Goal: Task Accomplishment & Management: Use online tool/utility

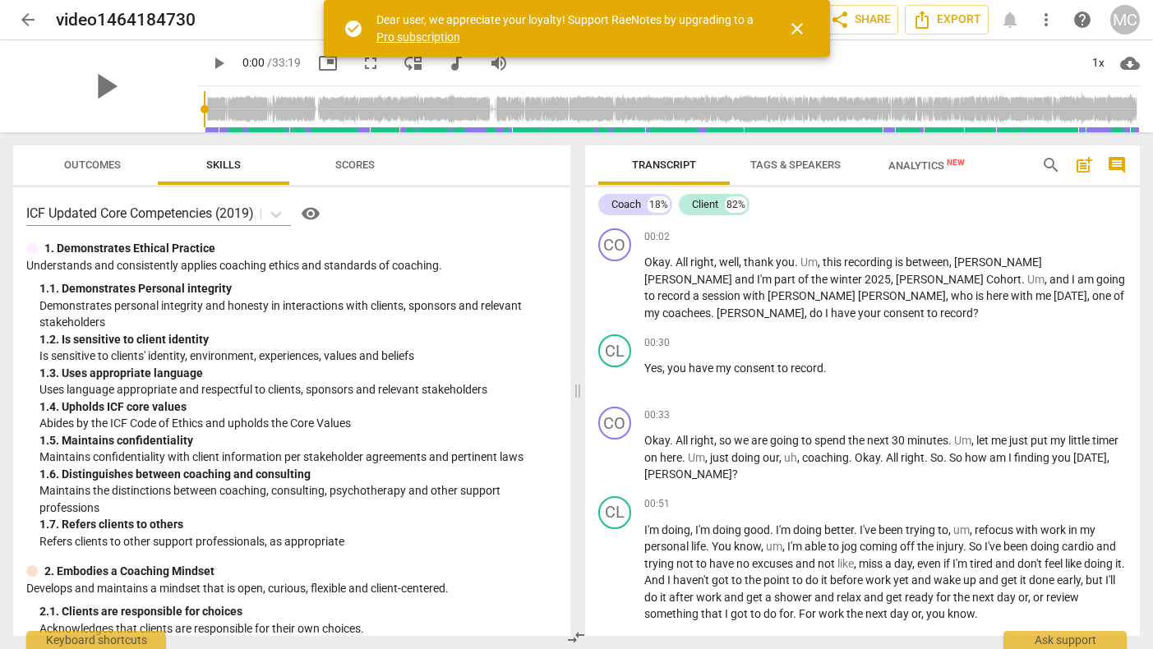
click at [792, 28] on span "close" at bounding box center [797, 29] width 20 height 20
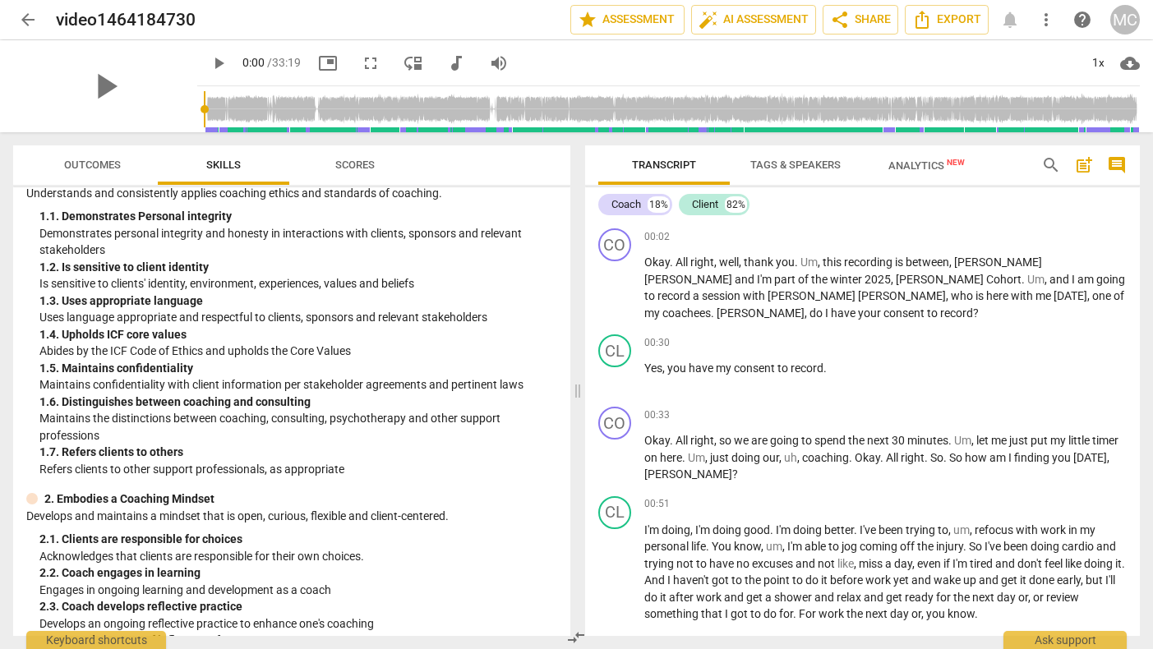
scroll to position [83, 0]
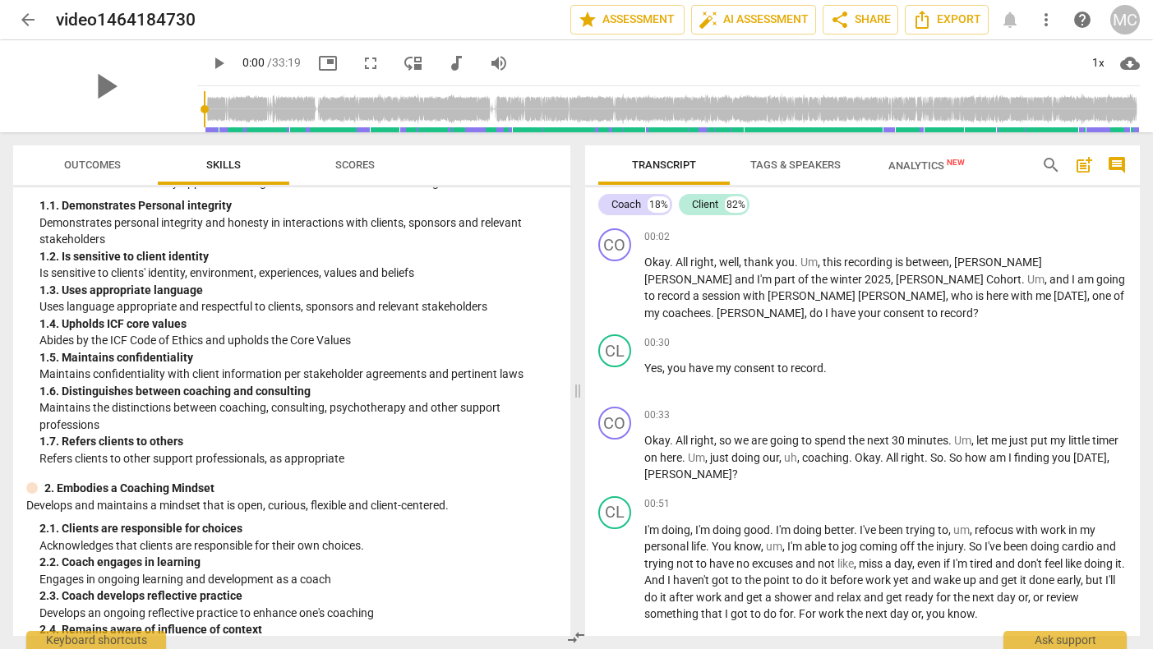
click at [27, 13] on span "arrow_back" at bounding box center [28, 20] width 20 height 20
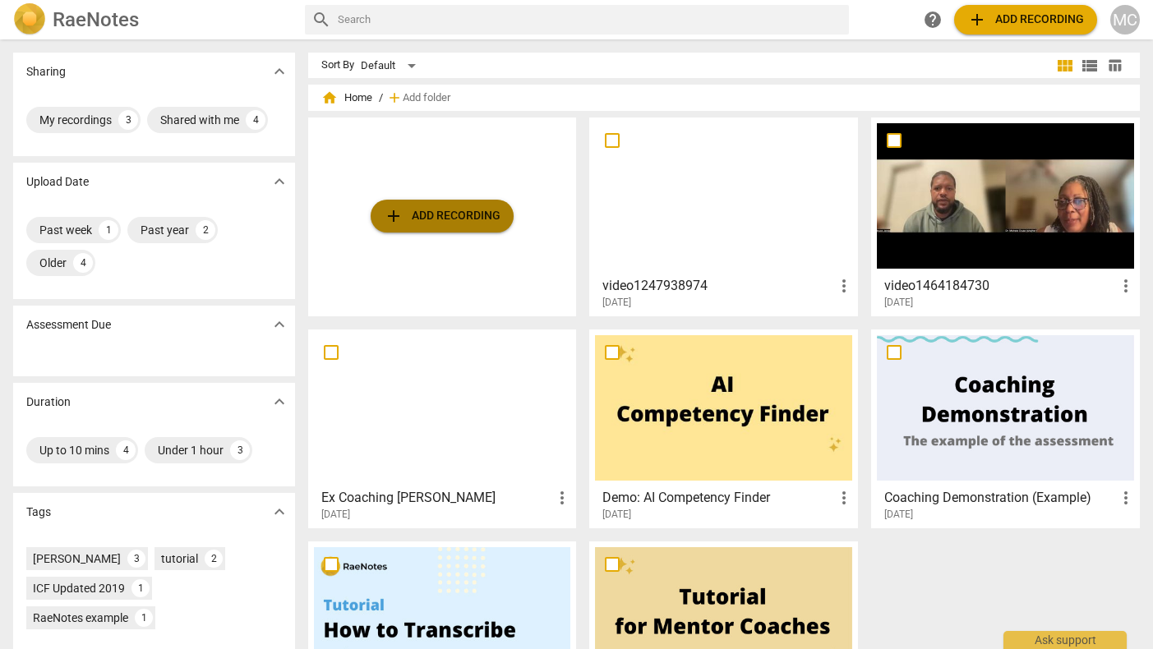
click at [454, 214] on span "add Add recording" at bounding box center [442, 216] width 117 height 20
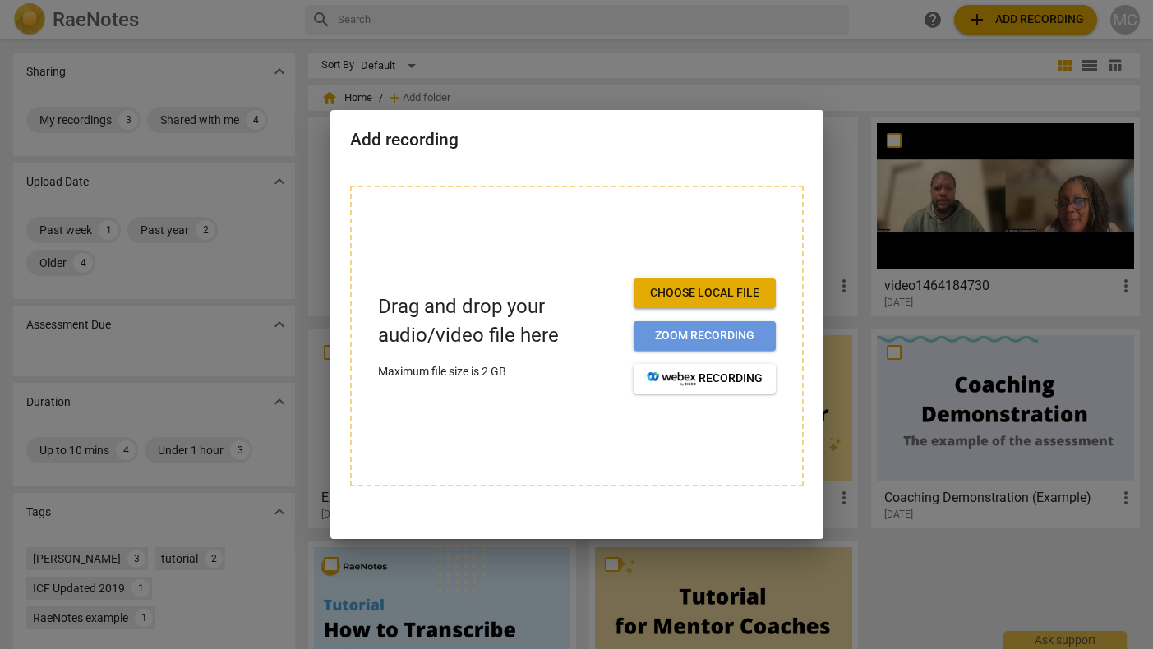
click at [721, 337] on span "Zoom recording" at bounding box center [705, 336] width 116 height 16
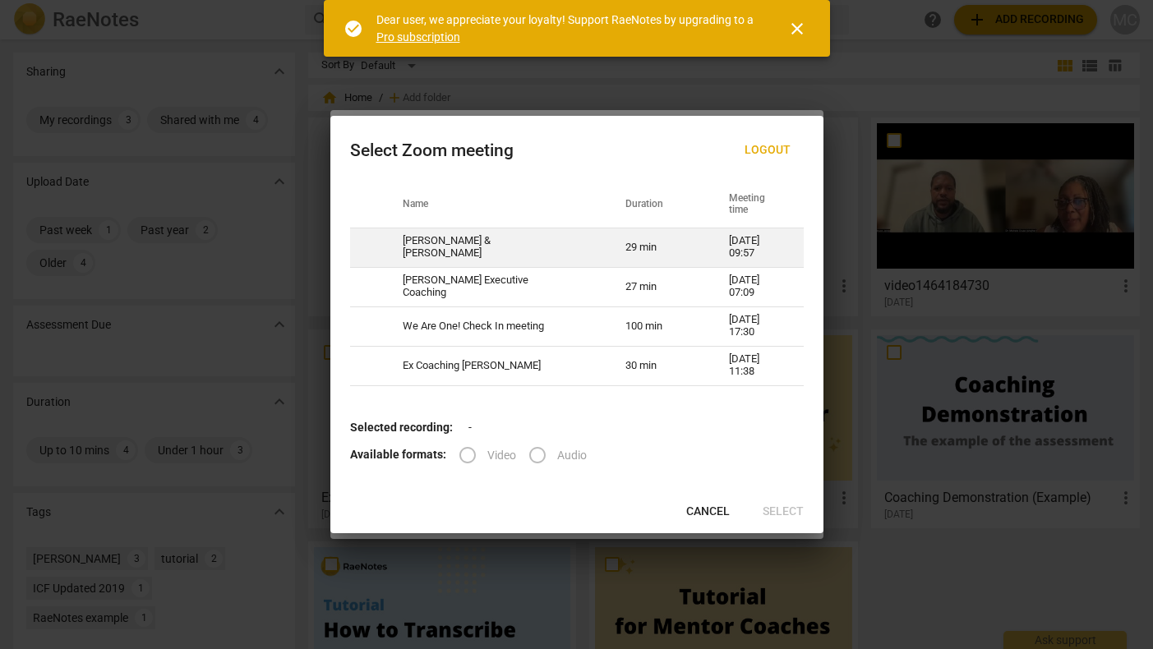
click at [557, 249] on td "[PERSON_NAME] & [PERSON_NAME]" at bounding box center [494, 247] width 223 height 39
radio input "true"
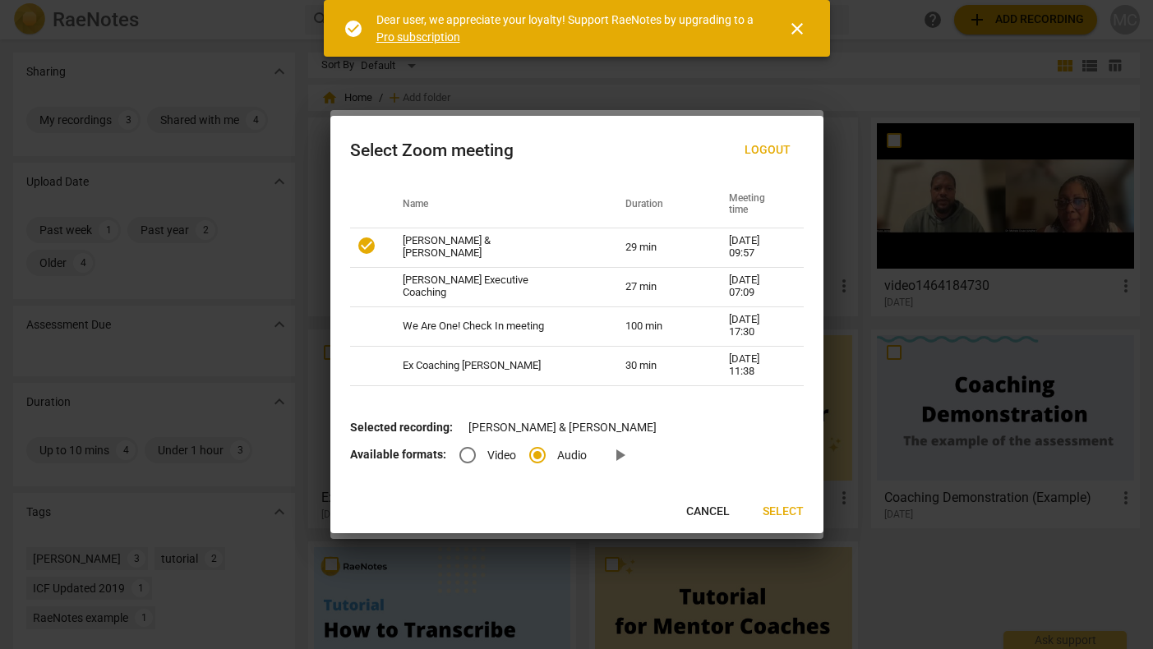
click at [783, 509] on span "Select" at bounding box center [783, 512] width 41 height 16
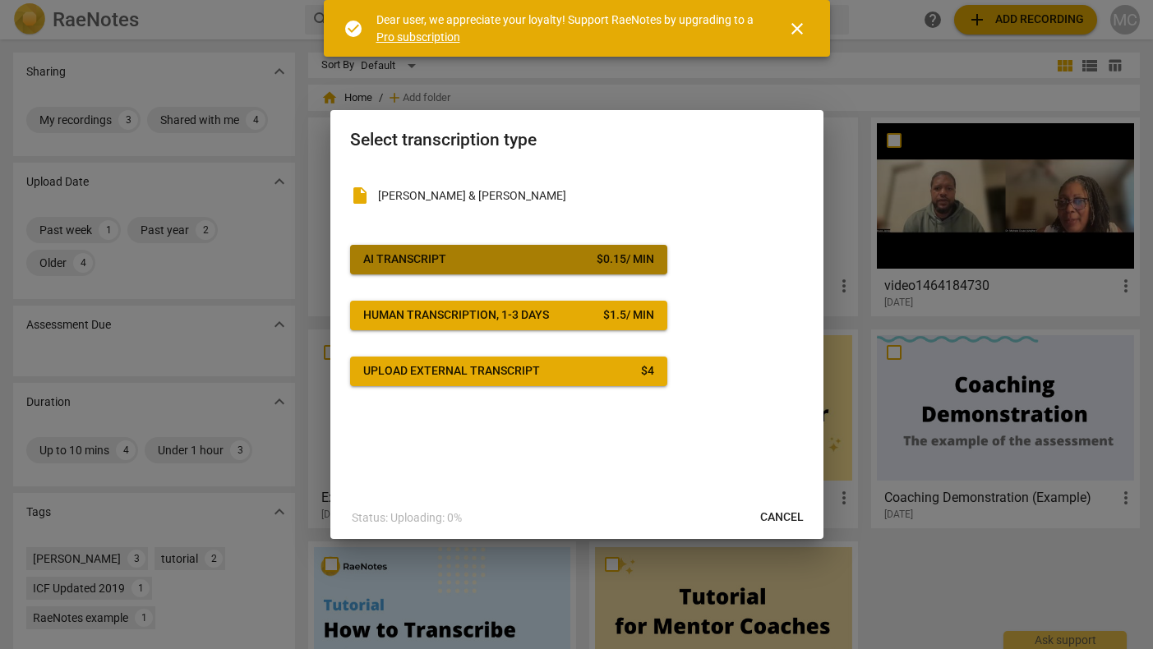
click at [579, 257] on span "AI Transcript $ 0.15 / min" at bounding box center [508, 259] width 291 height 16
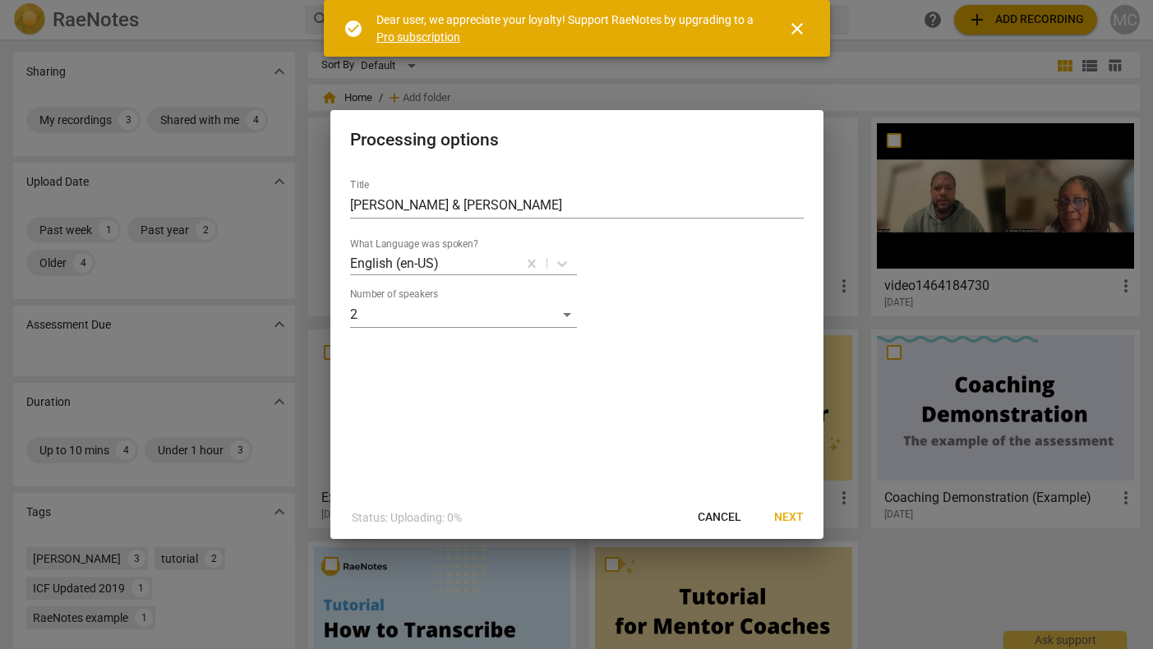
click at [785, 516] on span "Next" at bounding box center [789, 517] width 30 height 16
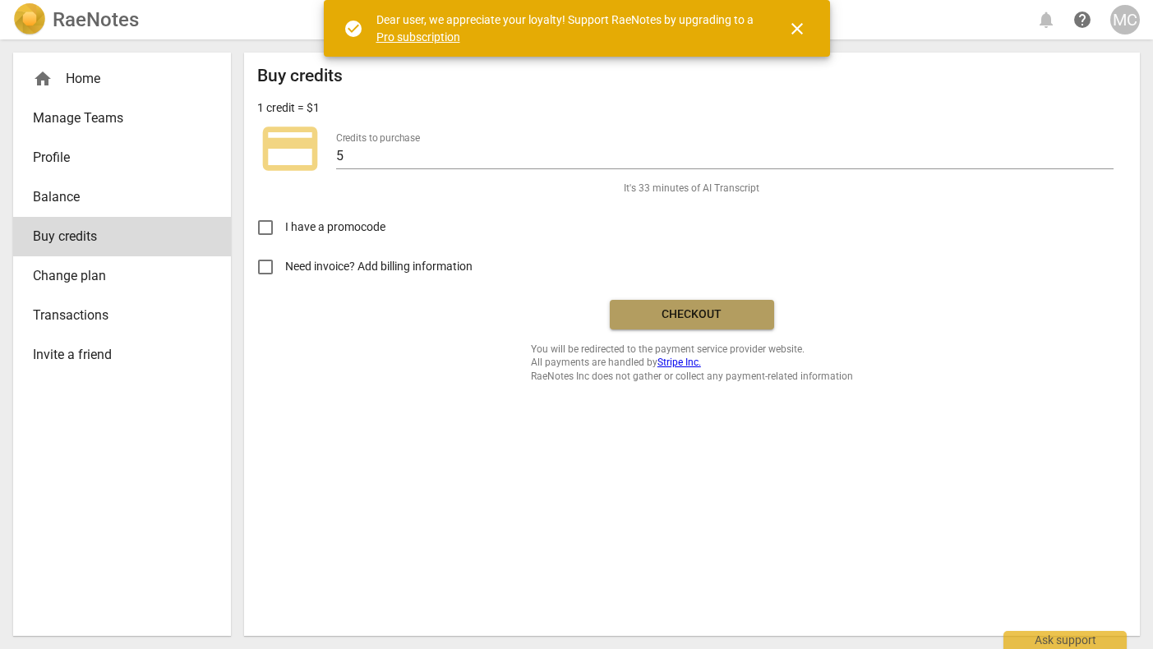
click at [679, 316] on span "Checkout" at bounding box center [692, 315] width 138 height 16
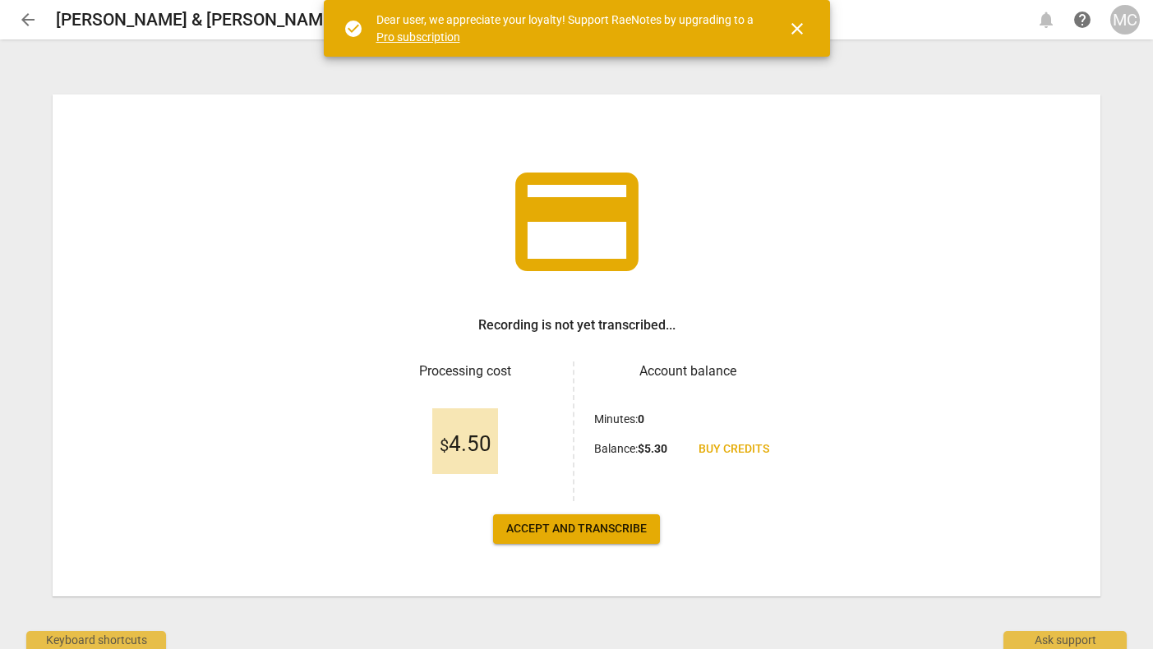
click at [579, 530] on span "Accept and transcribe" at bounding box center [576, 529] width 141 height 16
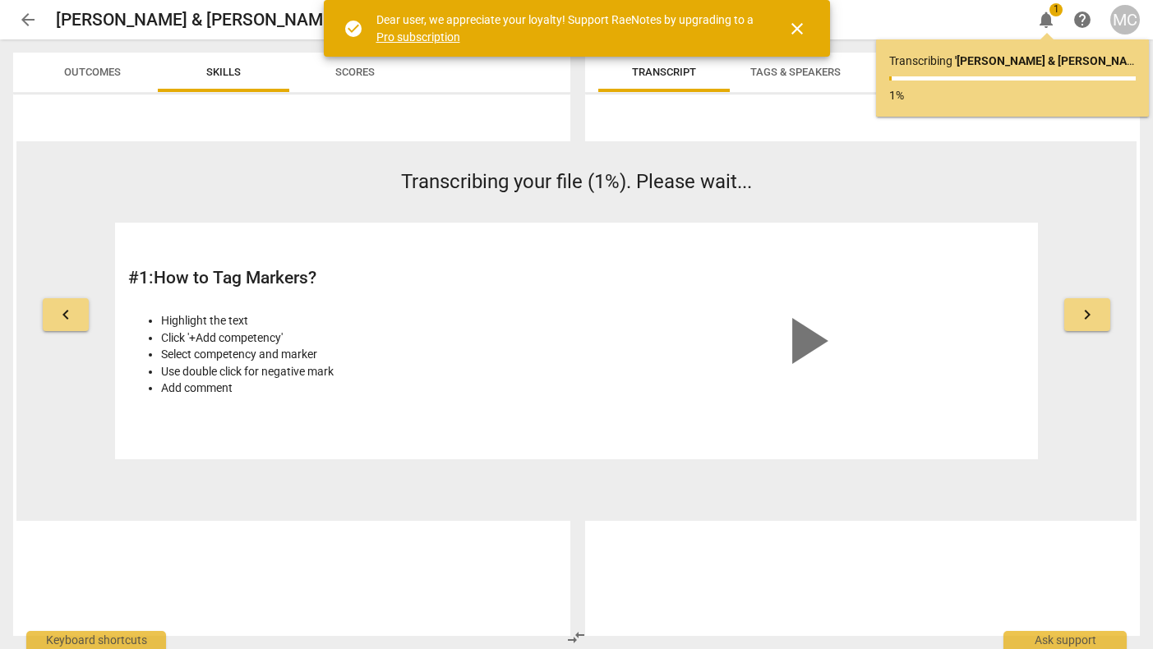
click at [795, 30] on span "close" at bounding box center [797, 29] width 20 height 20
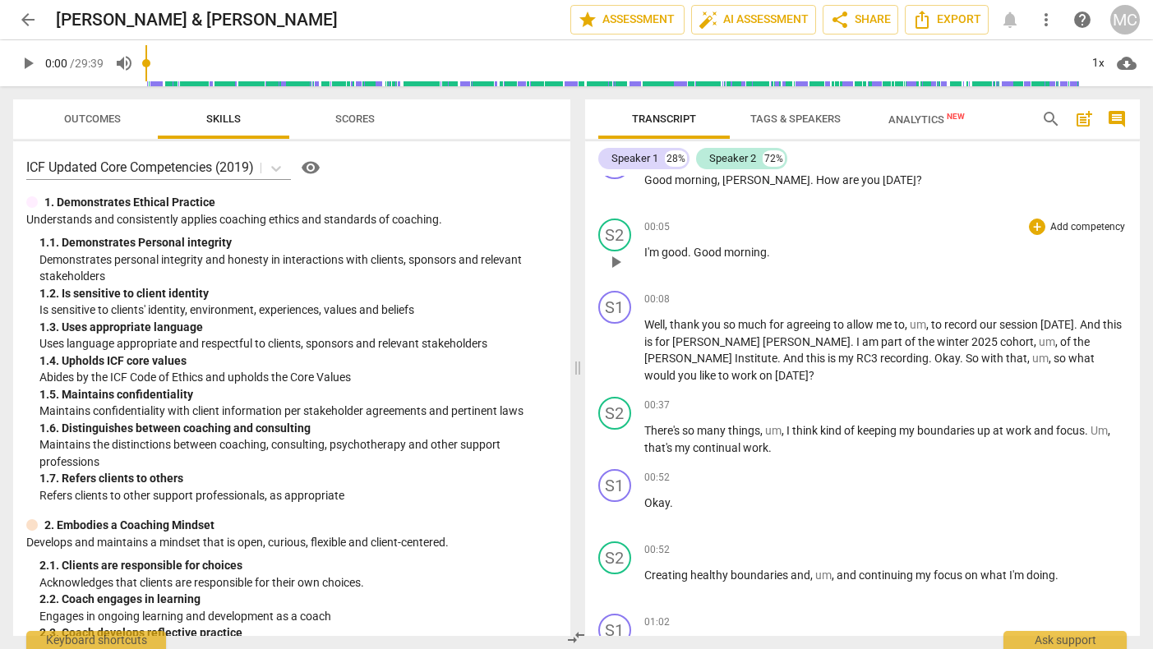
scroll to position [35, 0]
click at [26, 59] on span "play_arrow" at bounding box center [28, 63] width 20 height 20
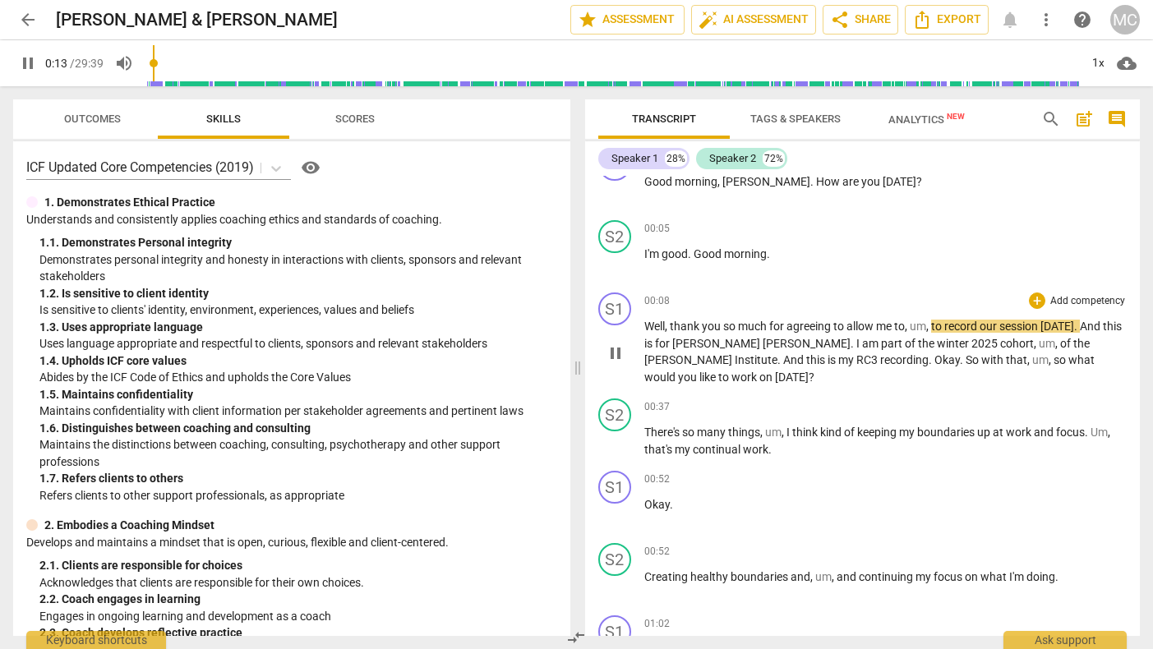
click at [693, 347] on span "[PERSON_NAME]" at bounding box center [717, 343] width 90 height 13
click at [616, 304] on div "S1" at bounding box center [614, 309] width 33 height 33
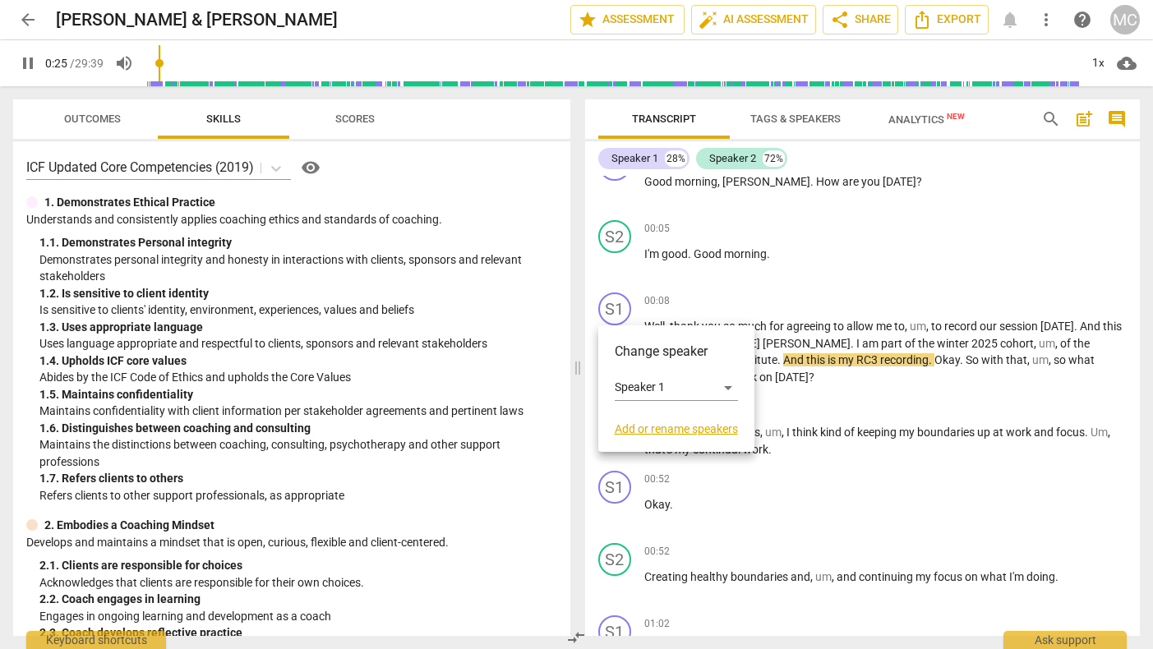
click at [693, 430] on link "Add or rename speakers" at bounding box center [676, 428] width 123 height 13
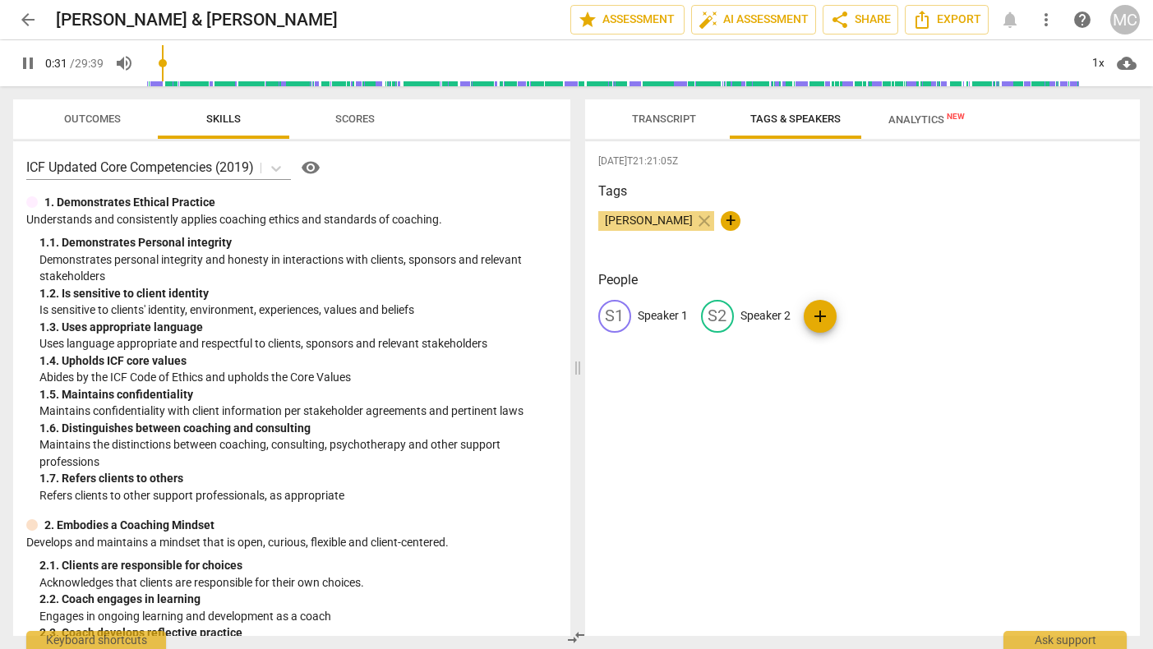
click at [622, 320] on div "S1" at bounding box center [614, 316] width 33 height 33
type input "34"
type input "Mic"
type input "34"
type input "[PERSON_NAME]"
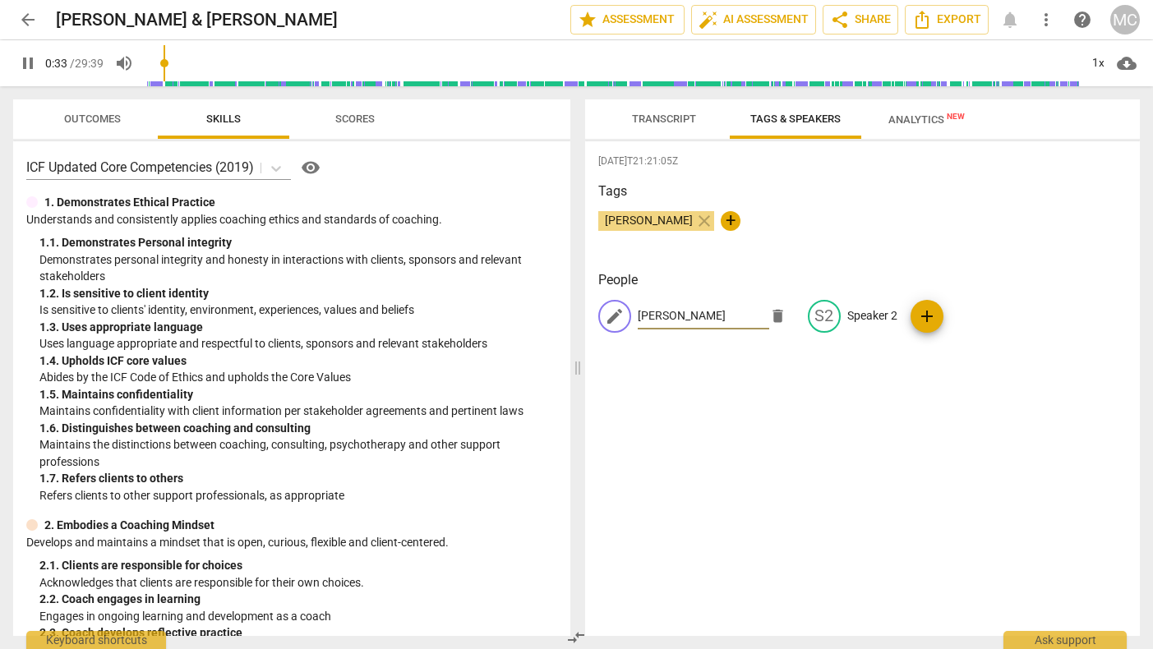
type input "34"
type input "[PERSON_NAME]"
type input "34"
type input "[PERSON_NAME]"
type input "35"
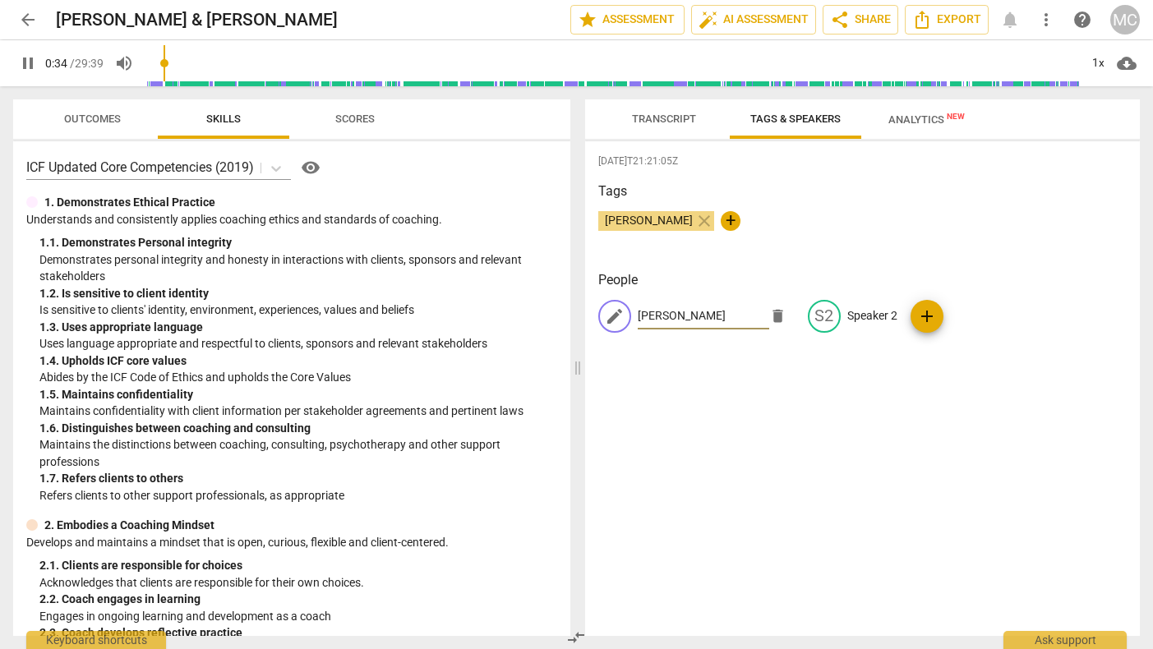
type input "[PERSON_NAME]"
type input "35"
type input "[PERSON_NAME]"
type input "38"
type input "[PERSON_NAME]"
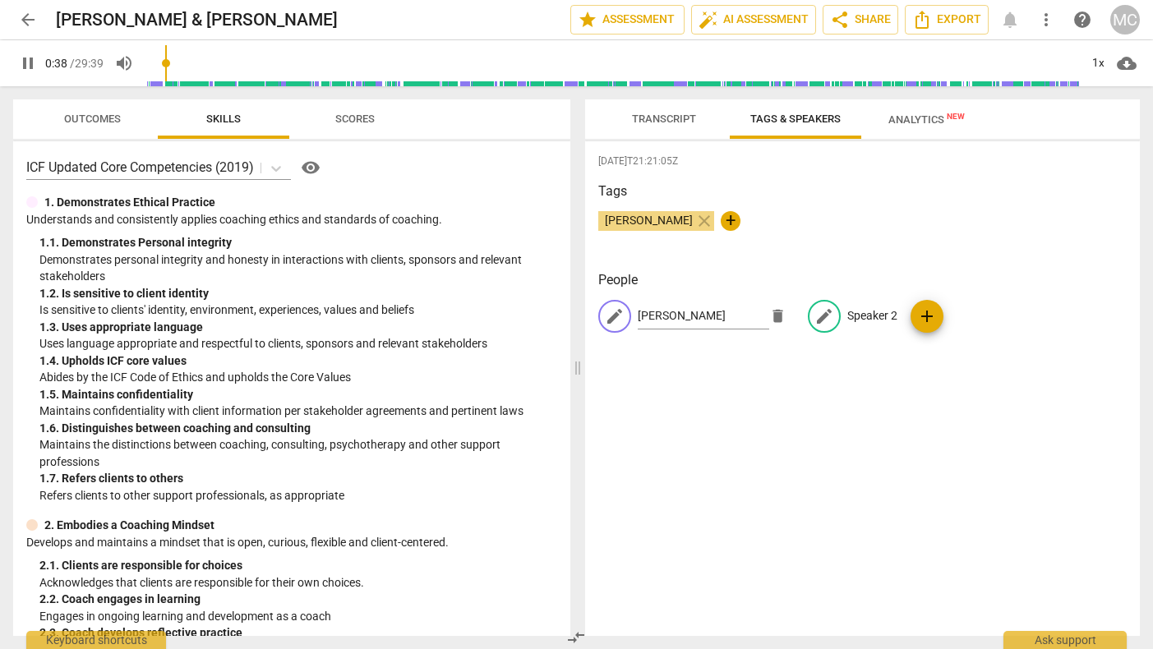
click at [847, 315] on p "Speaker 2" at bounding box center [872, 315] width 50 height 17
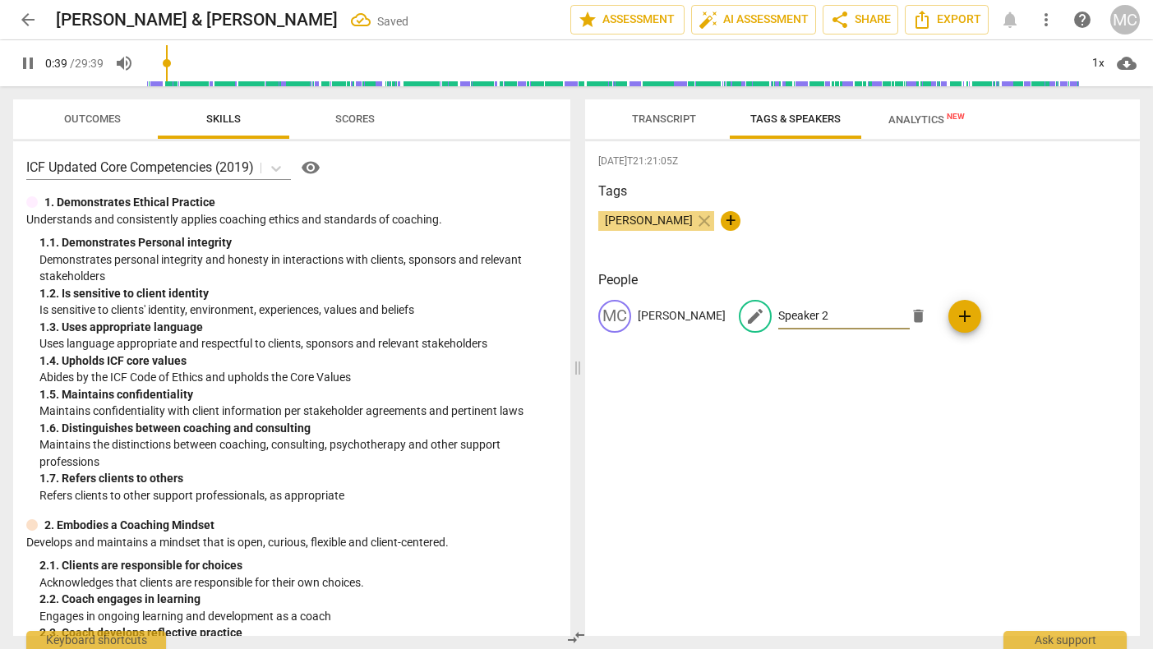
type input "40"
type input "An"
type input "40"
type input "[PERSON_NAME]"
type input "40"
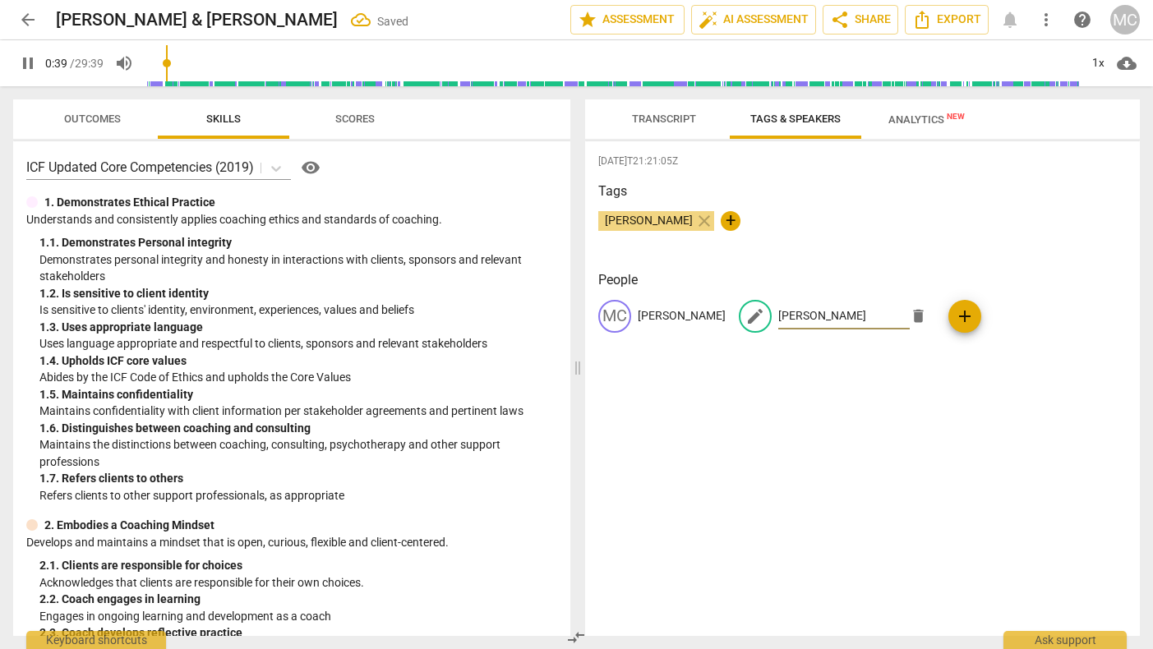
type input "[PERSON_NAME]"
type input "40"
type input "[PERSON_NAME]"
type input "41"
type input "[PERSON_NAME]"
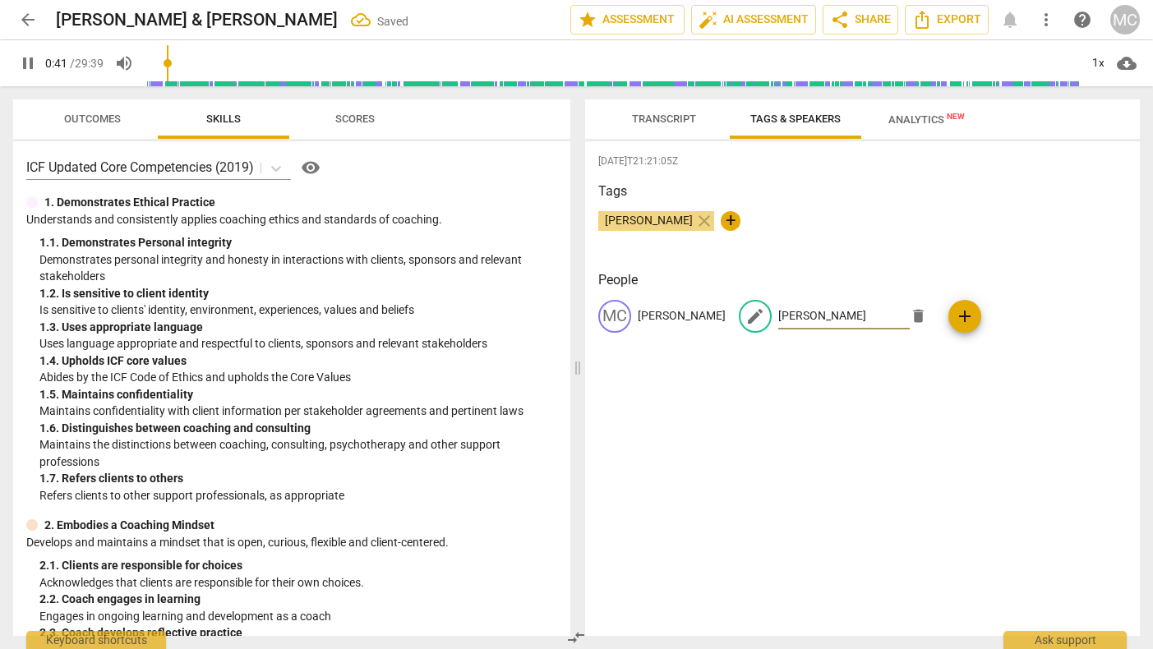
type input "42"
type input "[PERSON_NAME]"
click at [1085, 442] on div "2025-08-22T21:21:05Z Tags Michele Cruse close + People MC Michele Cruse edit An…" at bounding box center [862, 388] width 555 height 495
click at [670, 118] on span "Transcript" at bounding box center [664, 119] width 64 height 12
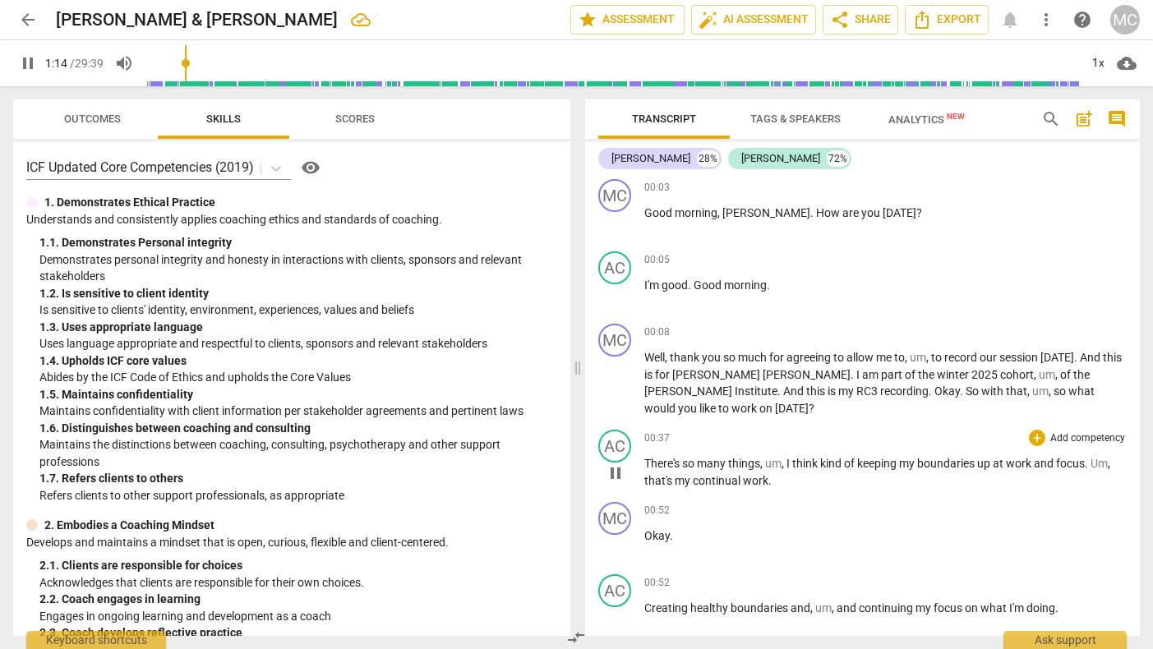
scroll to position [0, 0]
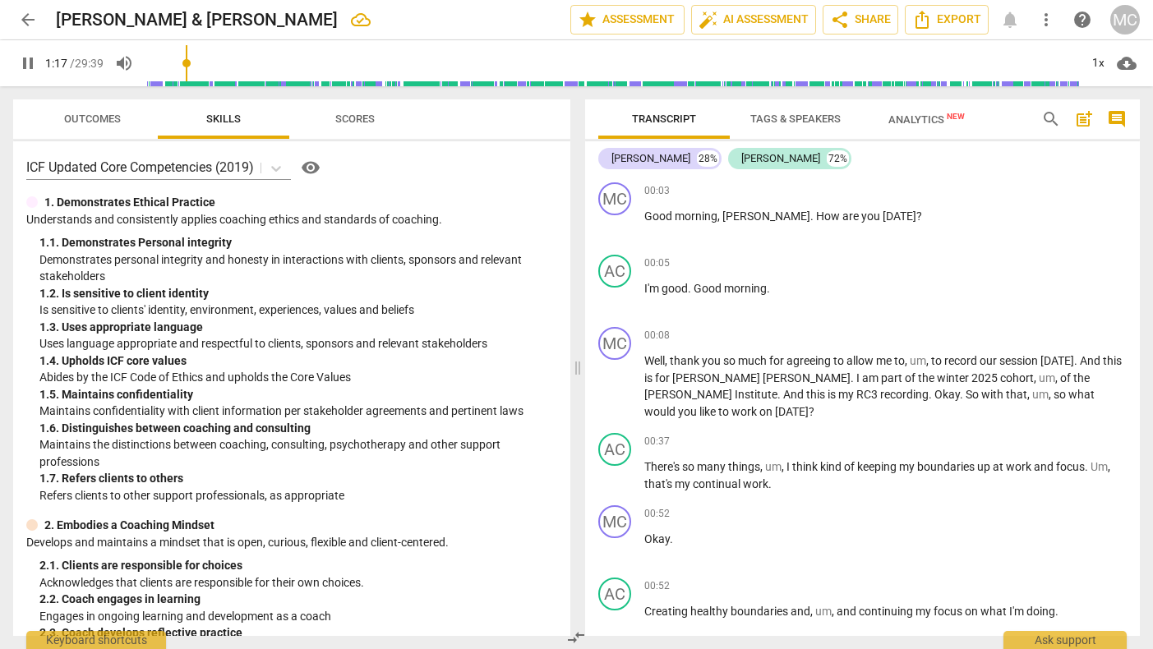
click at [786, 116] on span "Tags & Speakers" at bounding box center [795, 119] width 90 height 12
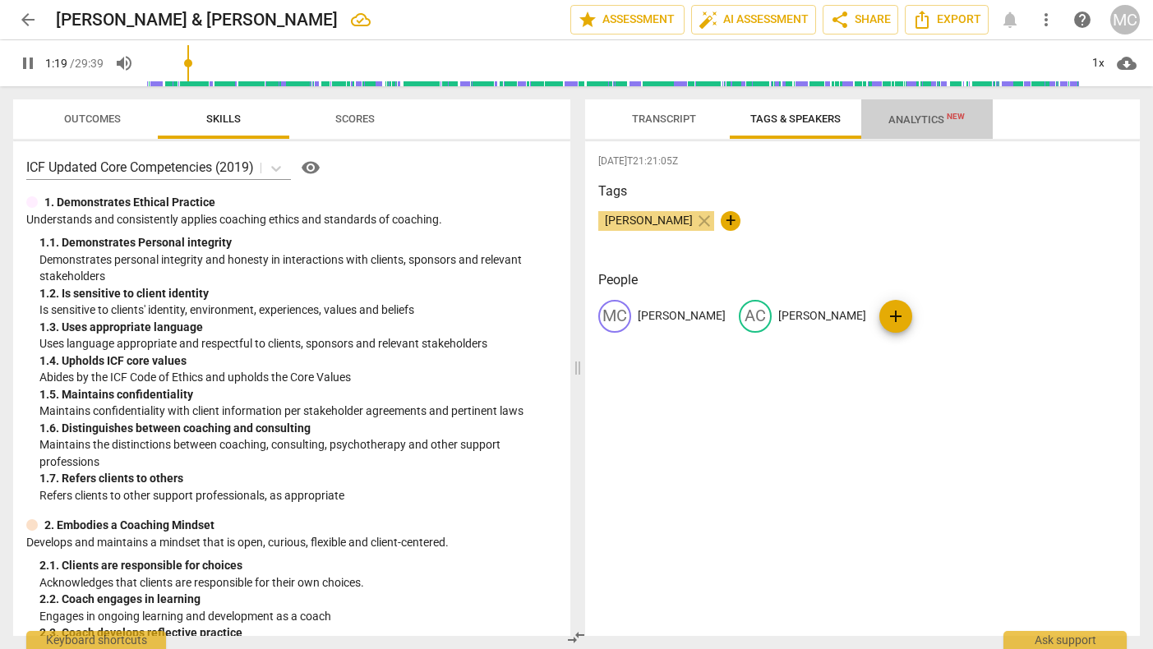
click at [927, 118] on span "Analytics New" at bounding box center [926, 119] width 76 height 12
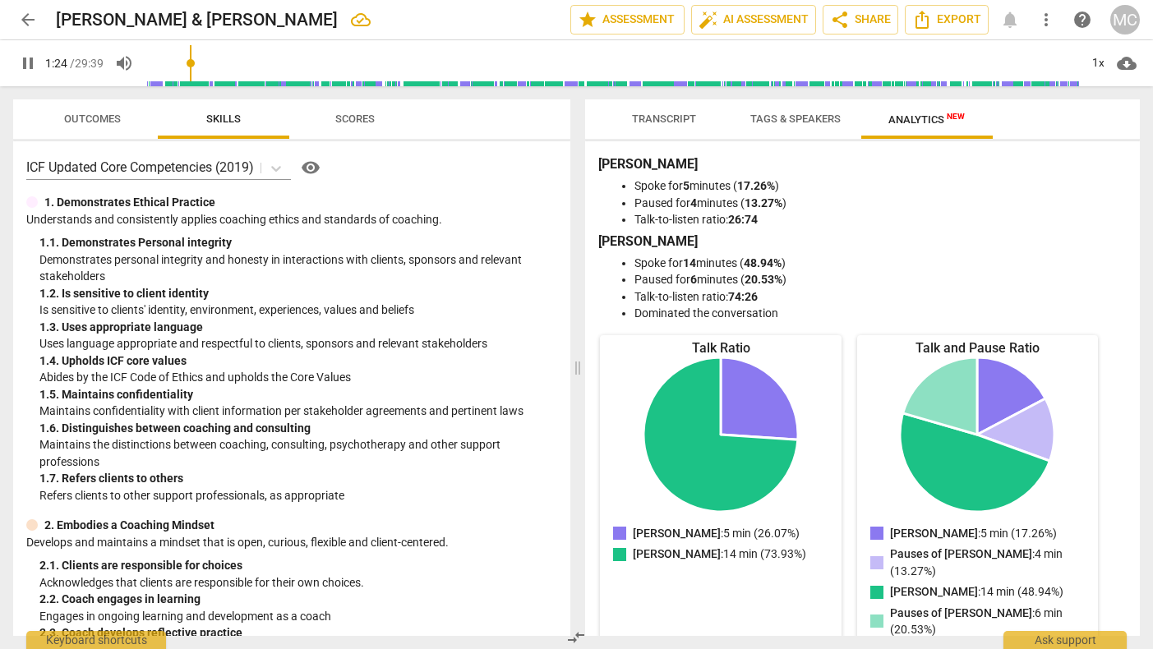
click at [655, 117] on span "Transcript" at bounding box center [664, 119] width 64 height 12
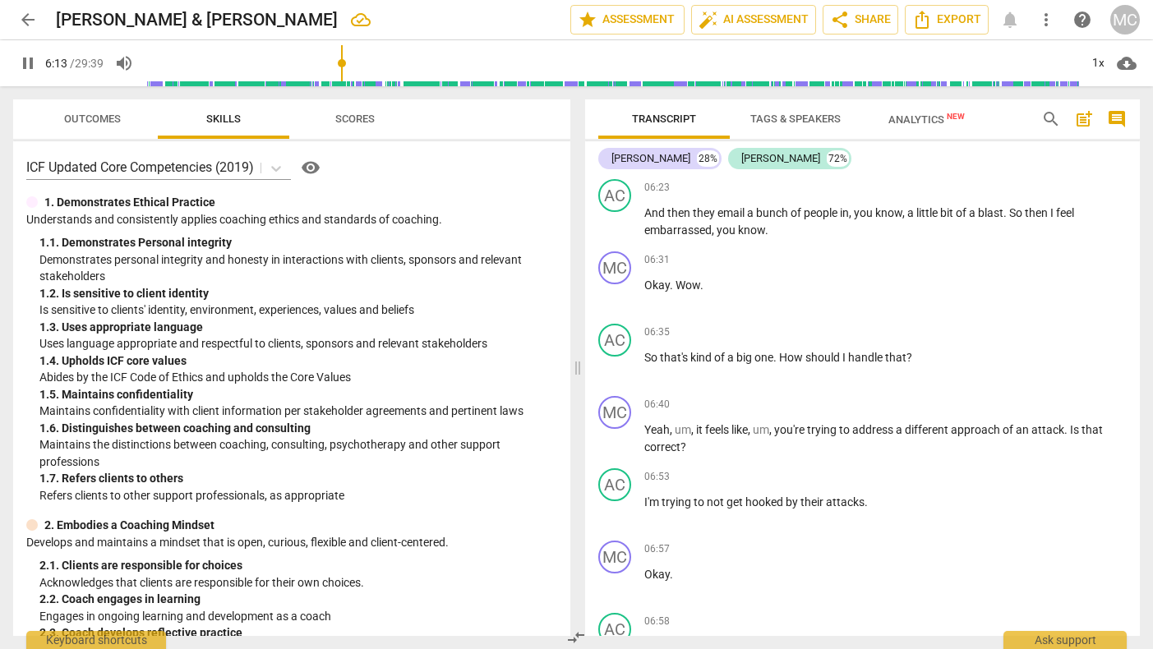
type input "373"
click at [31, 19] on span "arrow_back" at bounding box center [28, 20] width 20 height 20
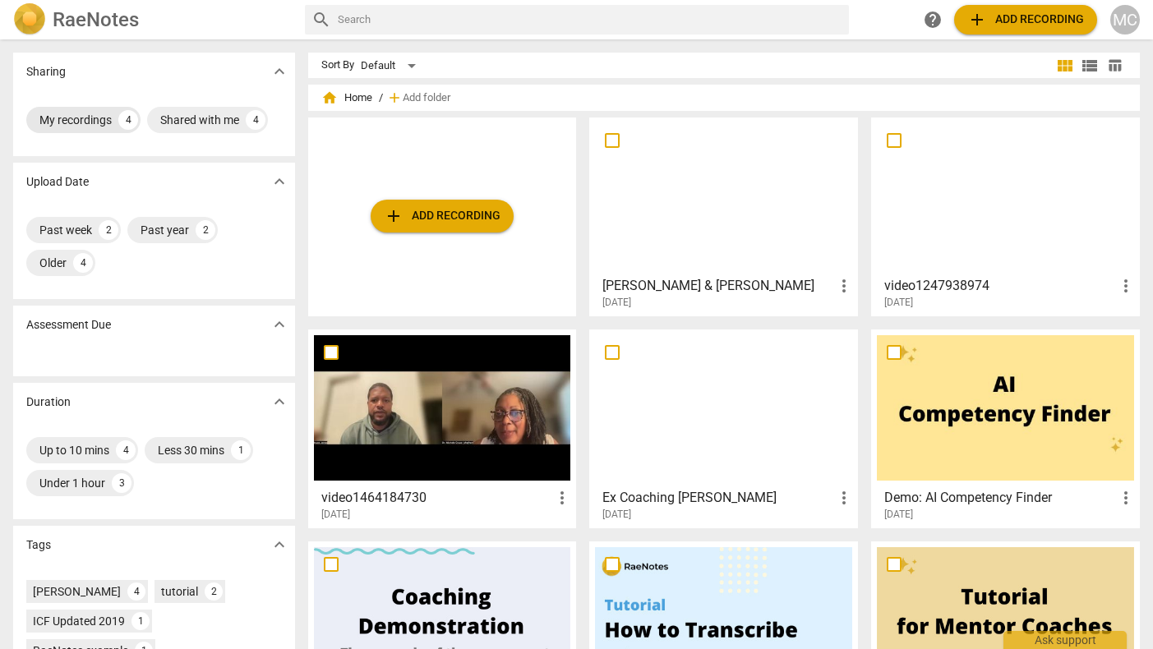
click at [103, 118] on div "My recordings" at bounding box center [75, 120] width 72 height 16
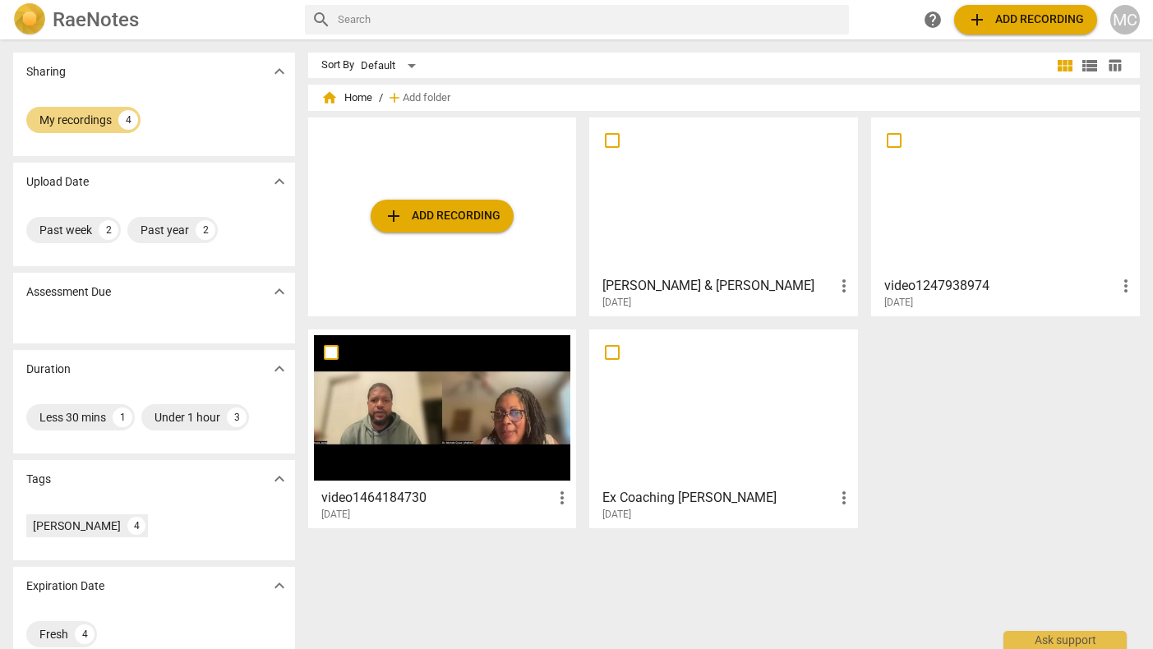
click at [658, 183] on div at bounding box center [723, 195] width 257 height 145
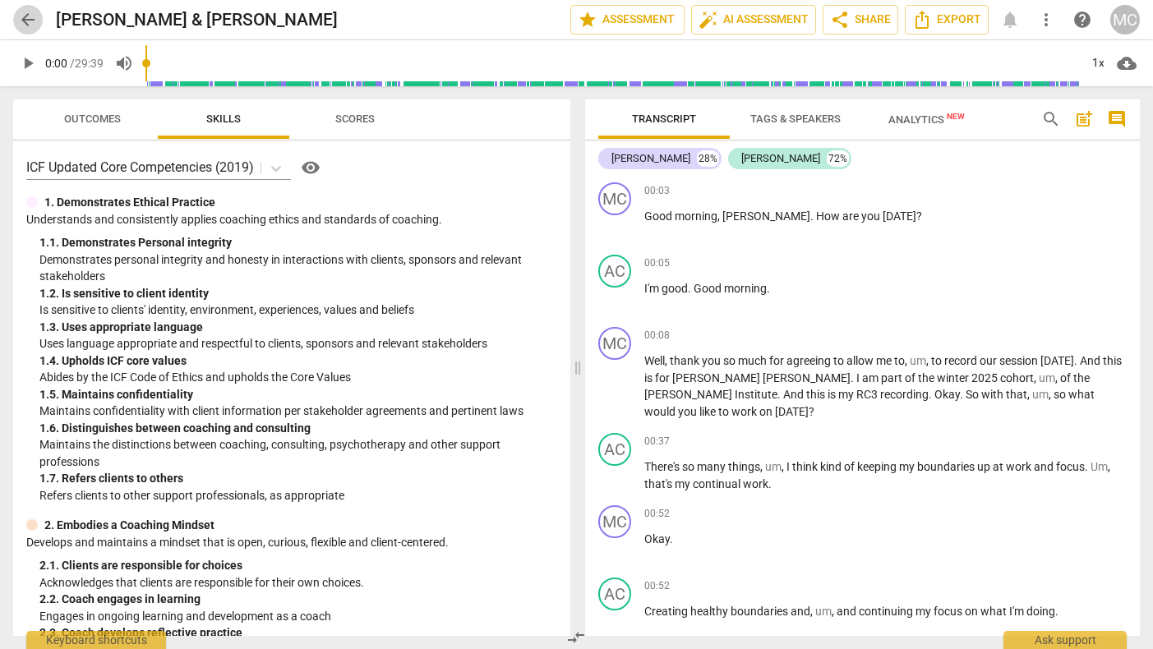
click at [25, 19] on span "arrow_back" at bounding box center [28, 20] width 20 height 20
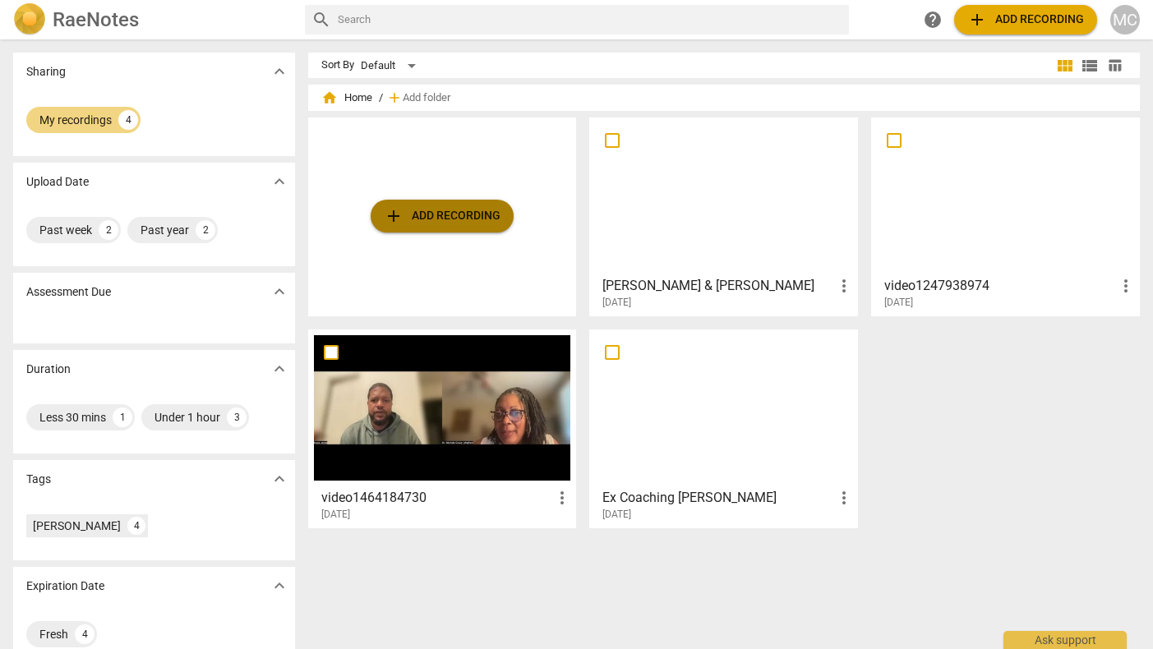
click at [459, 223] on span "add Add recording" at bounding box center [442, 216] width 117 height 20
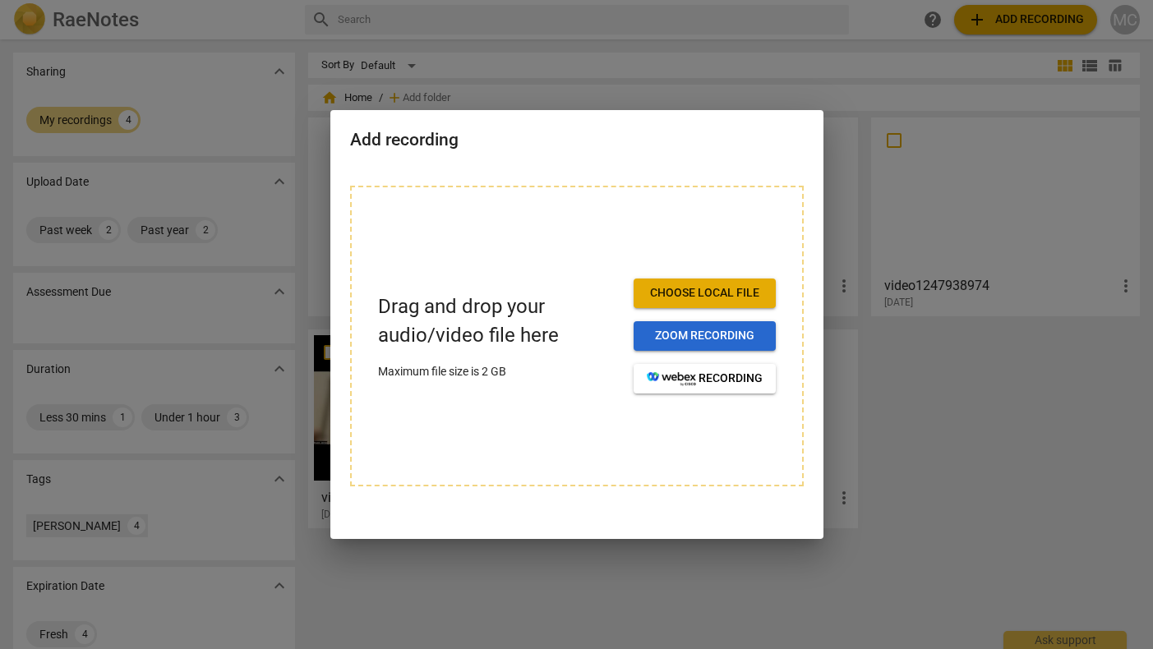
click at [719, 334] on span "Zoom recording" at bounding box center [705, 336] width 116 height 16
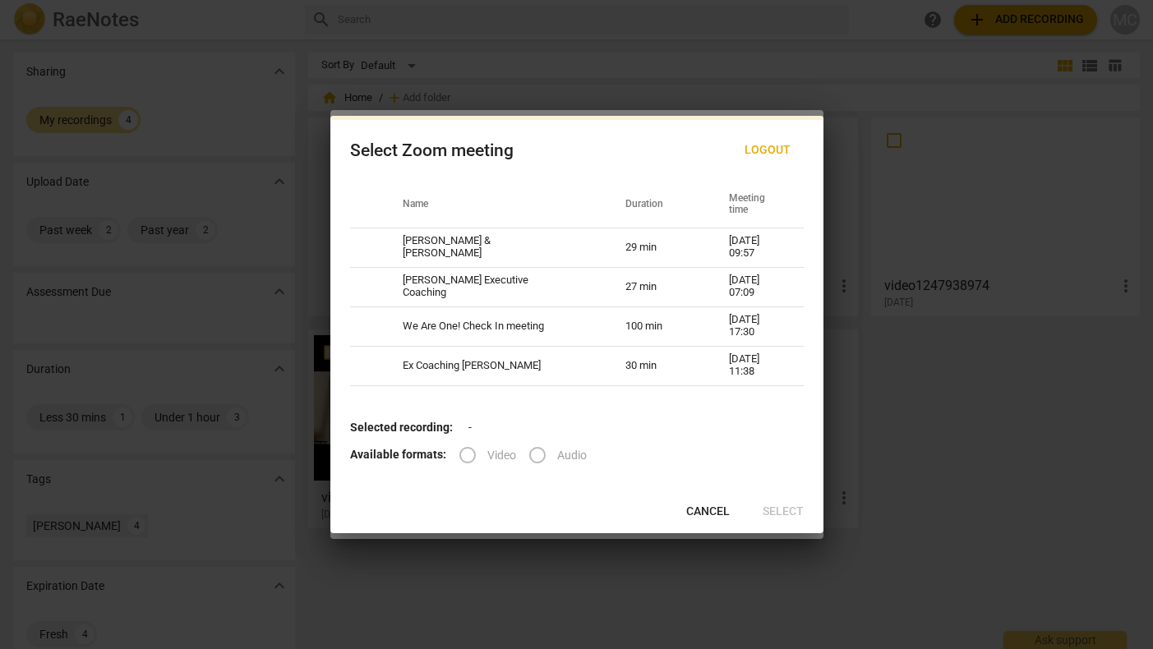
click at [468, 454] on label "Video" at bounding box center [482, 455] width 68 height 39
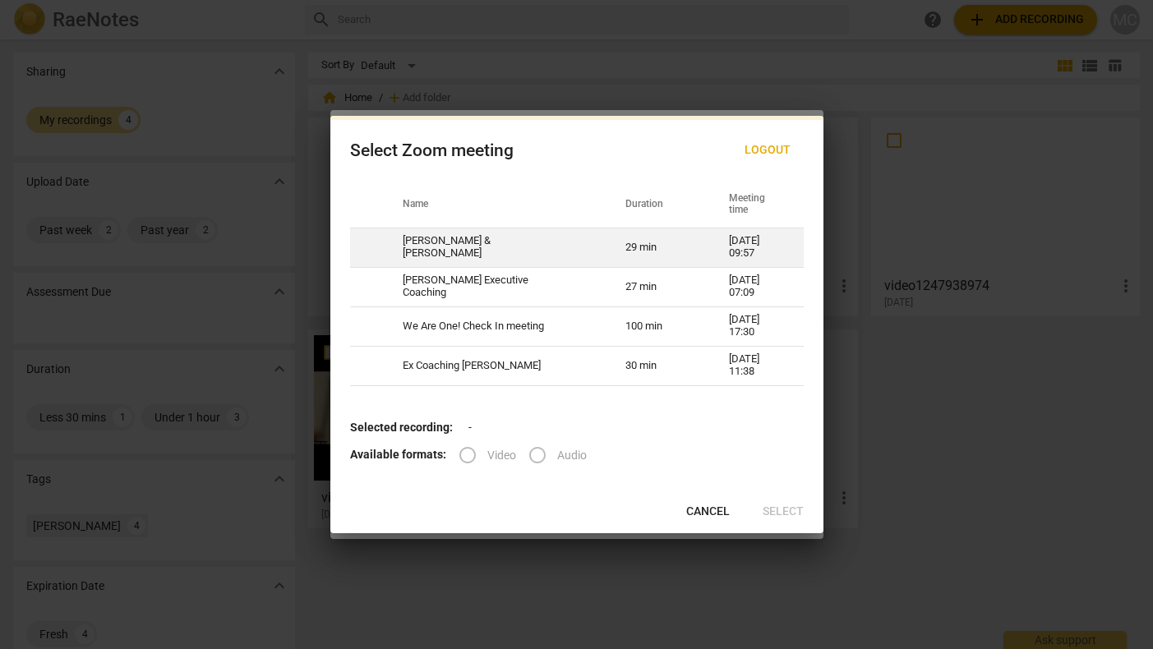
click at [484, 247] on td "[PERSON_NAME] & [PERSON_NAME]" at bounding box center [494, 247] width 223 height 39
radio input "true"
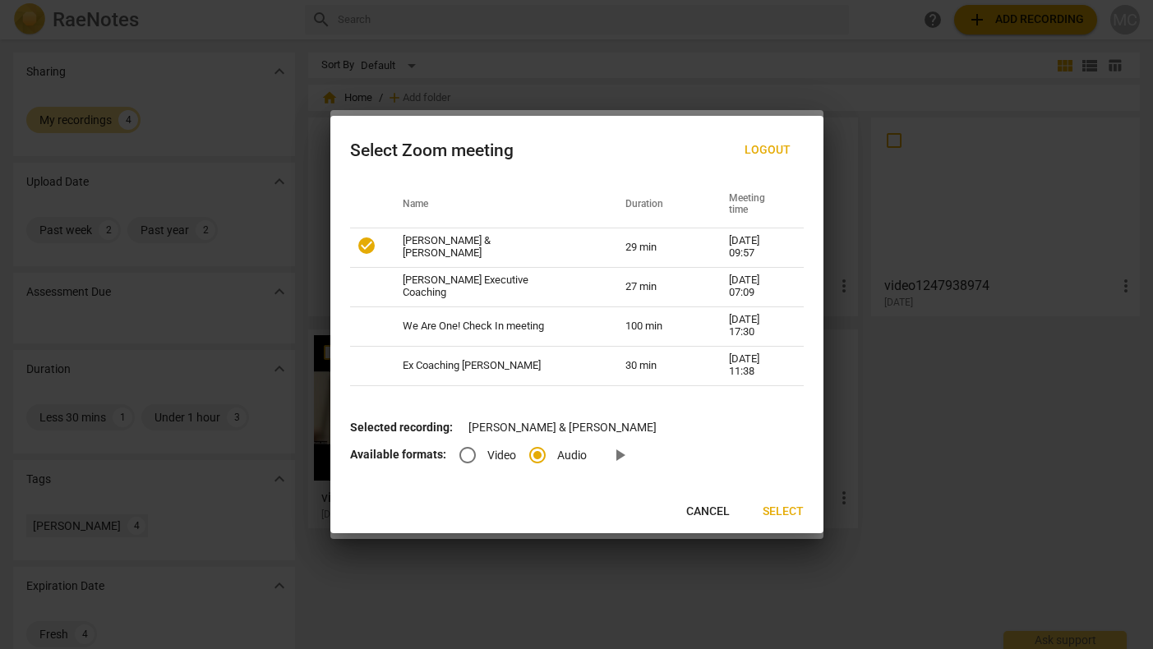
click at [462, 460] on input "Video" at bounding box center [467, 455] width 39 height 39
radio input "true"
click at [775, 513] on span "Select" at bounding box center [783, 512] width 41 height 16
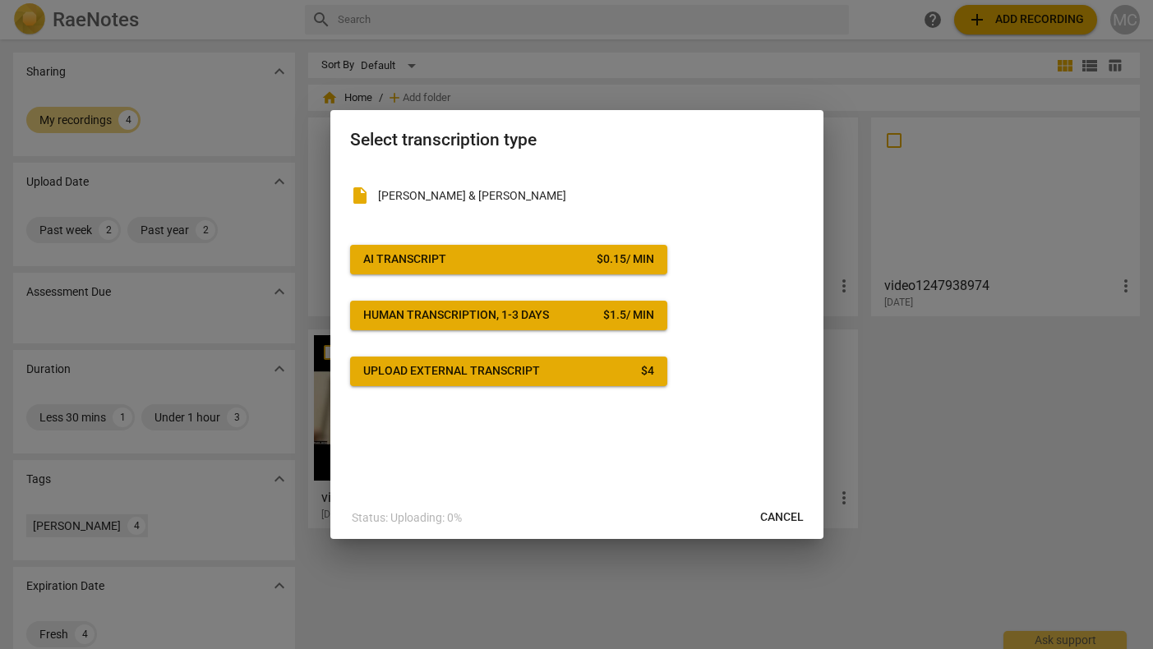
click at [550, 254] on span "AI Transcript $ 0.15 / min" at bounding box center [508, 259] width 291 height 16
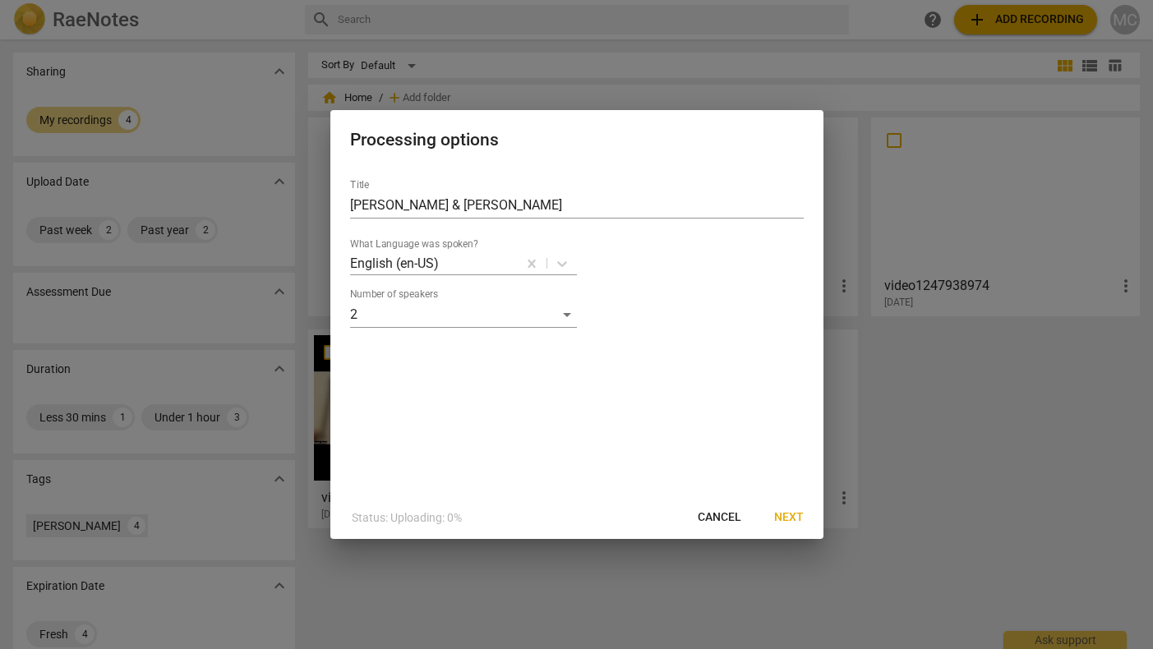
click at [779, 520] on span "Next" at bounding box center [789, 517] width 30 height 16
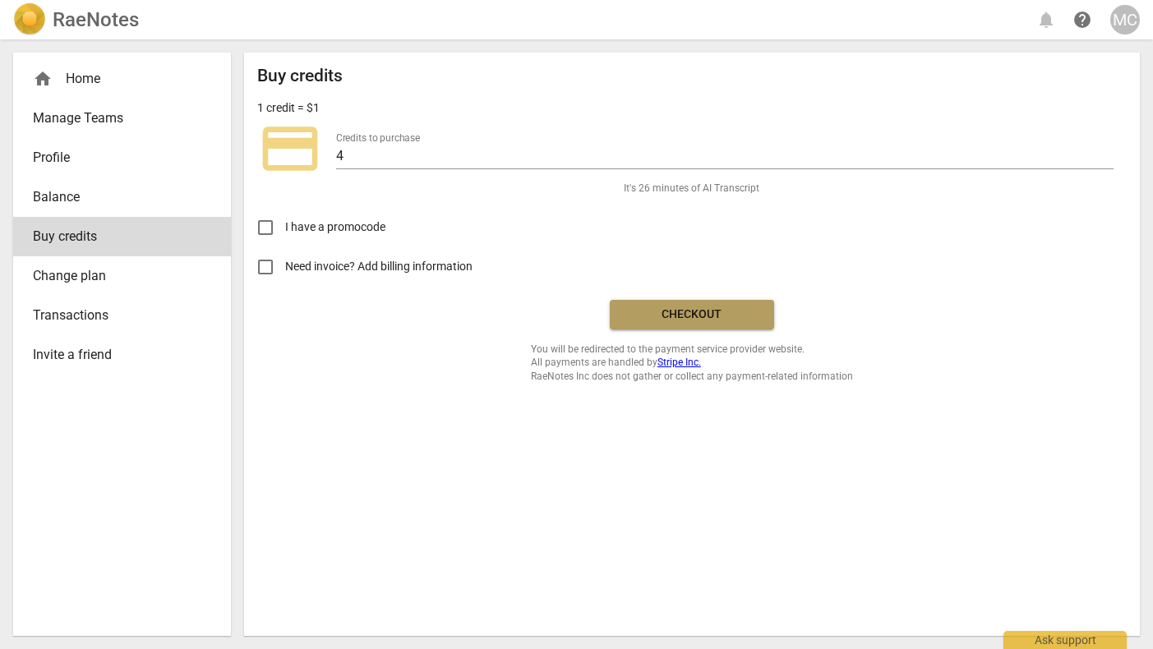
click at [657, 313] on span "Checkout" at bounding box center [692, 315] width 138 height 16
click at [384, 139] on label "Credits to purchase" at bounding box center [378, 138] width 84 height 10
click at [730, 311] on span "Checkout" at bounding box center [692, 315] width 138 height 16
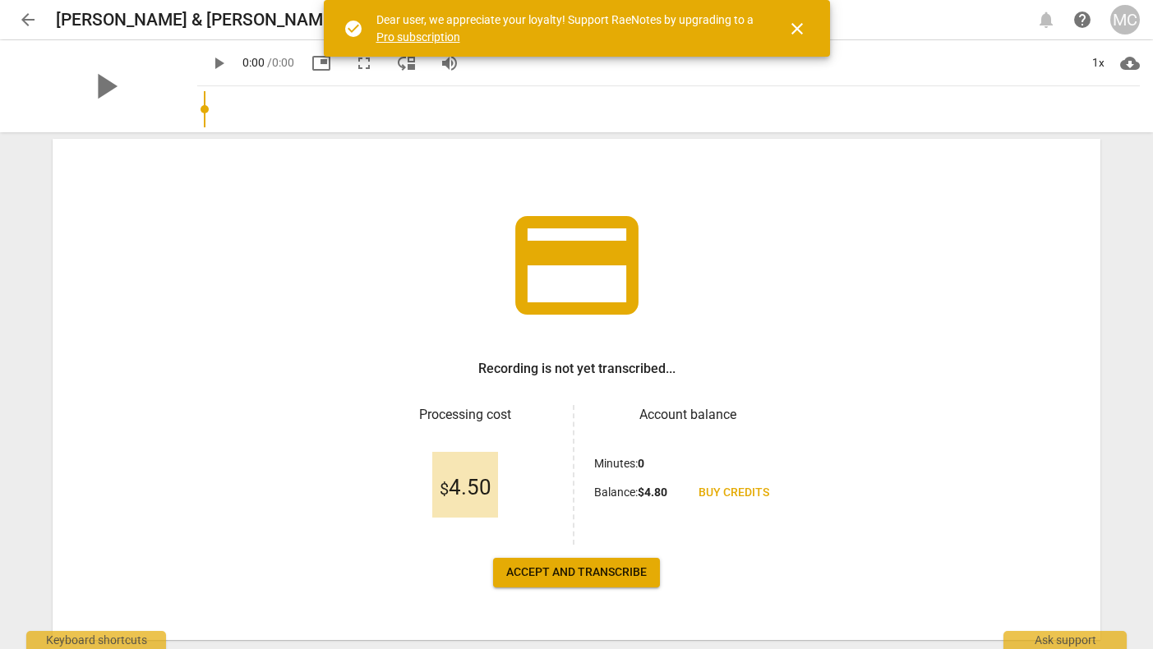
scroll to position [92, 0]
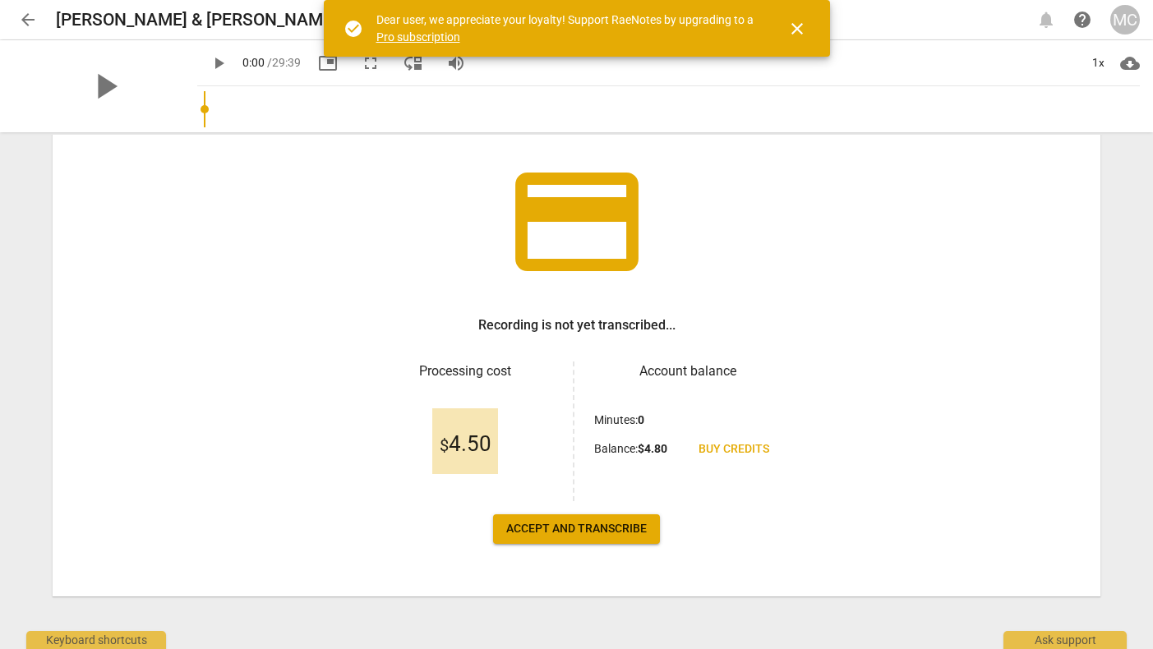
click at [593, 527] on span "Accept and transcribe" at bounding box center [576, 529] width 141 height 16
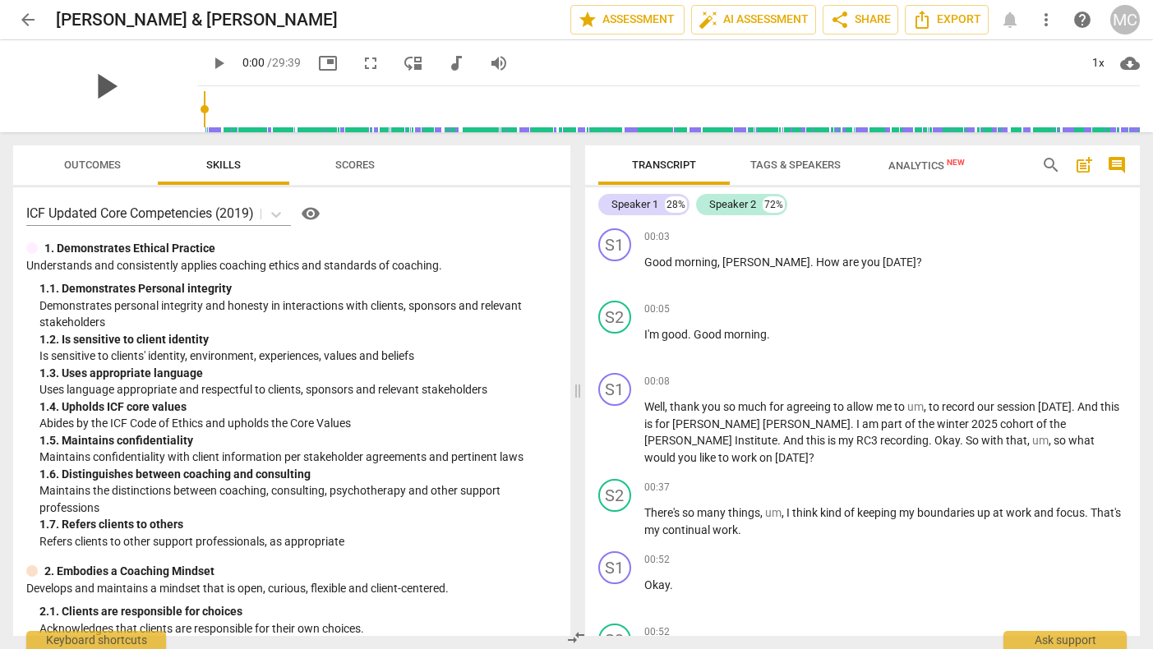
click at [102, 81] on span "play_arrow" at bounding box center [105, 86] width 43 height 43
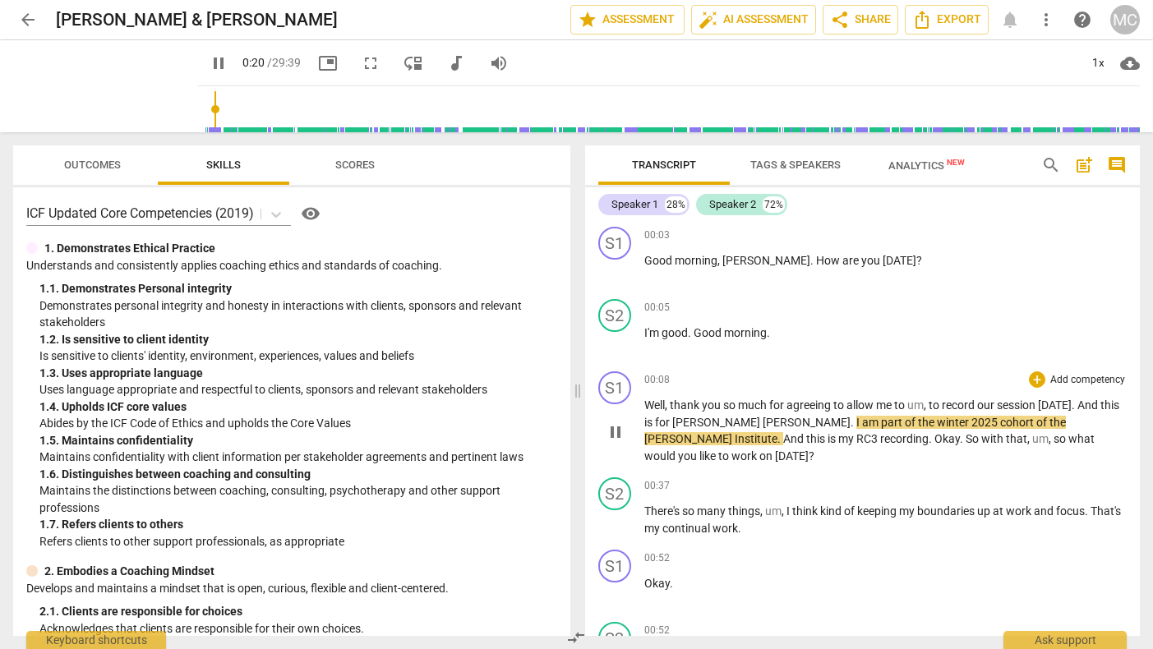
scroll to position [0, 0]
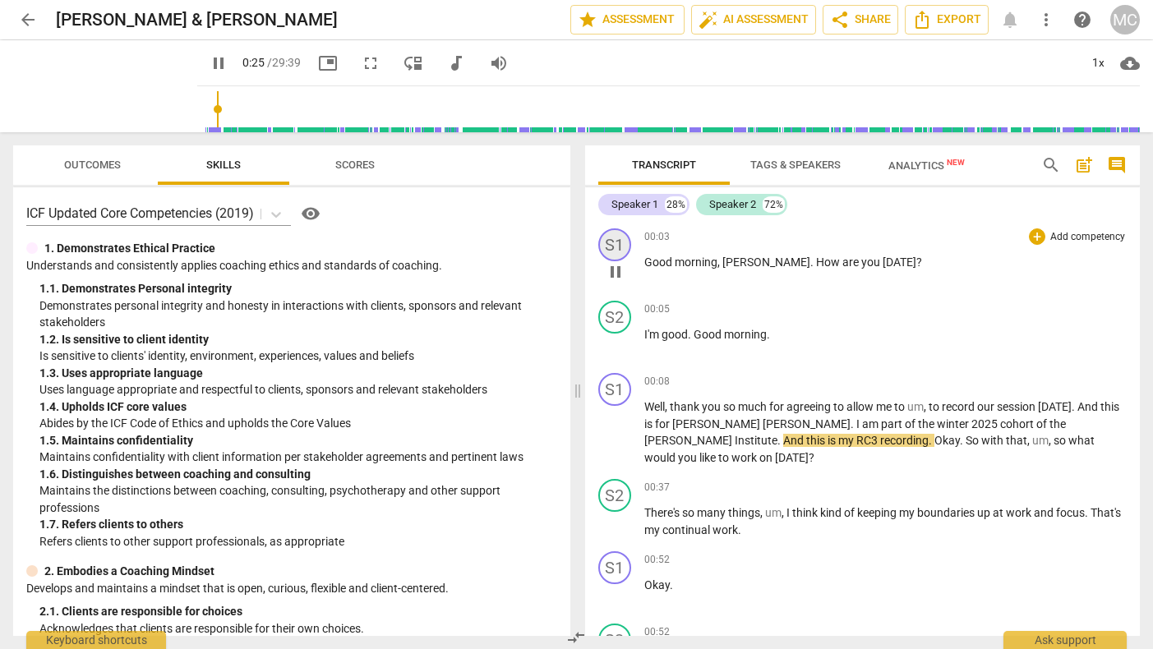
click at [618, 245] on div "S1" at bounding box center [614, 244] width 33 height 33
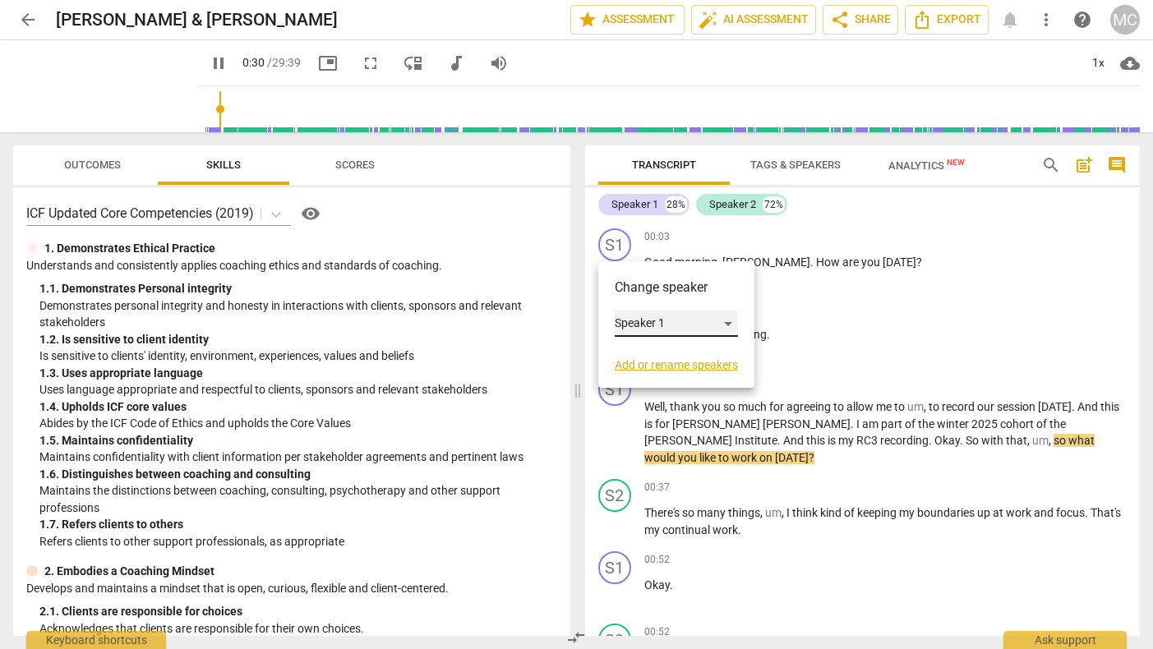
click at [671, 324] on div "Speaker 1" at bounding box center [676, 324] width 123 height 26
click at [670, 324] on li "Speaker 1" at bounding box center [677, 323] width 125 height 31
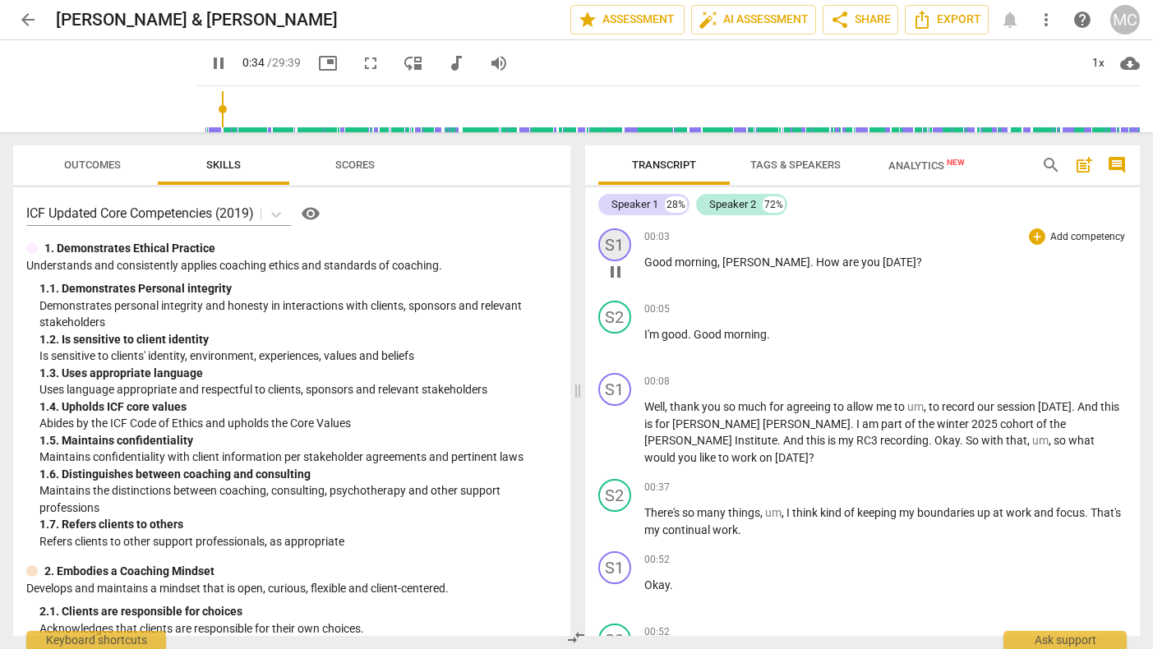
click at [614, 242] on div "S1" at bounding box center [614, 244] width 33 height 33
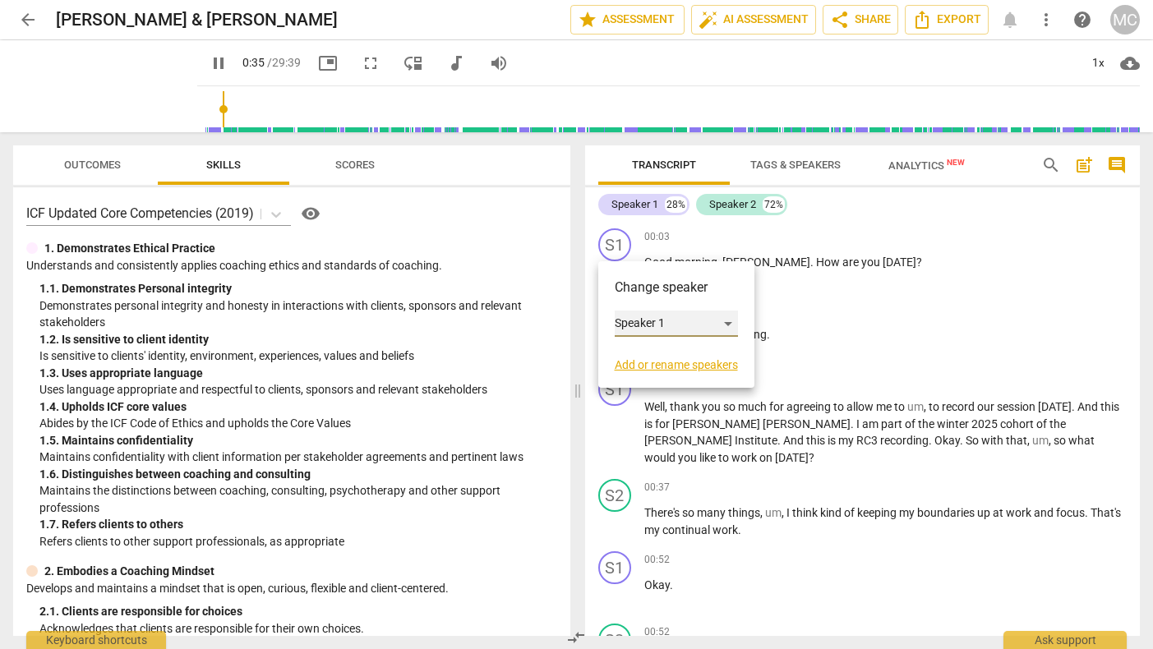
click at [734, 324] on div "Speaker 1" at bounding box center [676, 324] width 123 height 26
click at [665, 320] on li "Speaker 1" at bounding box center [677, 323] width 125 height 31
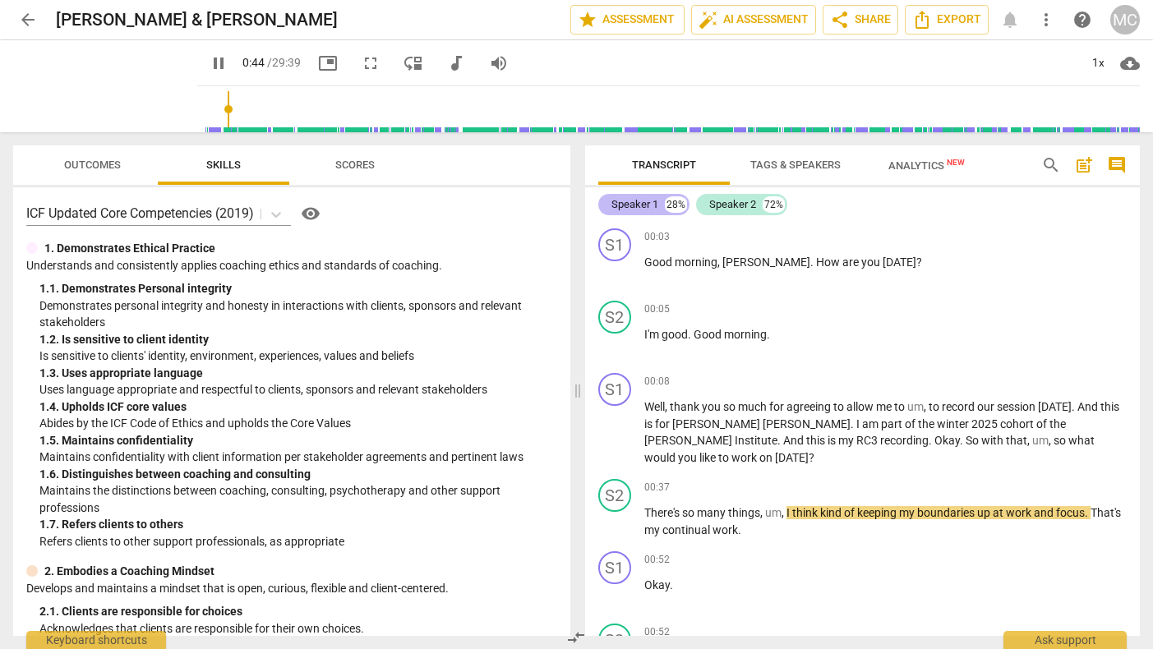
click at [635, 201] on div "Speaker 1" at bounding box center [634, 204] width 47 height 16
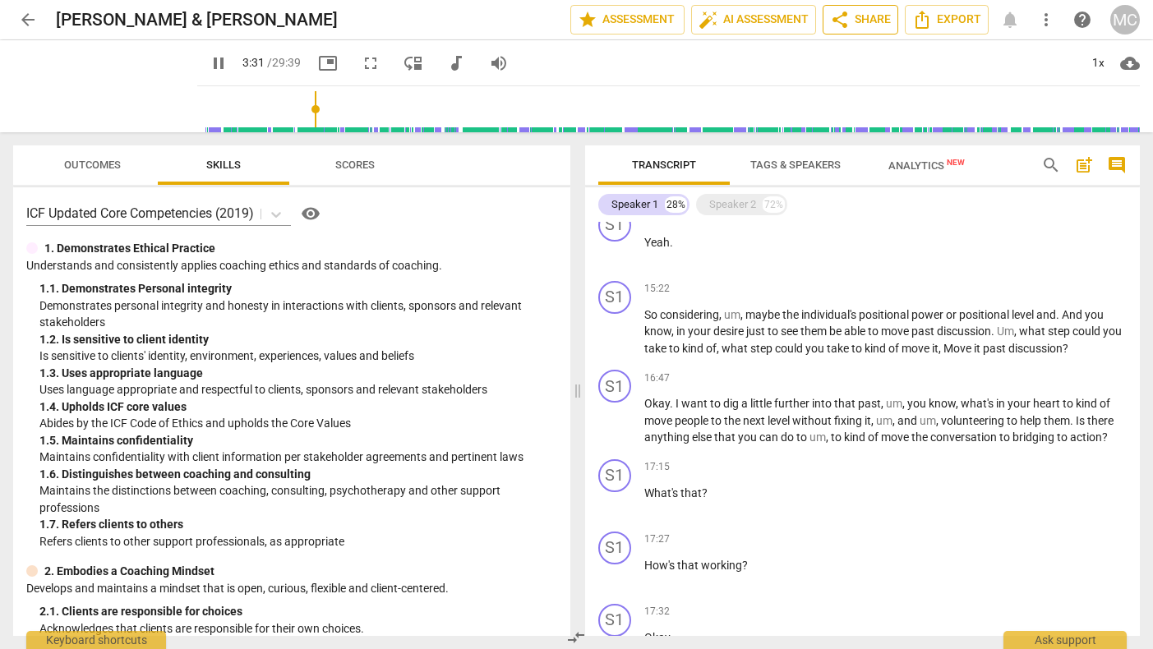
scroll to position [339, 0]
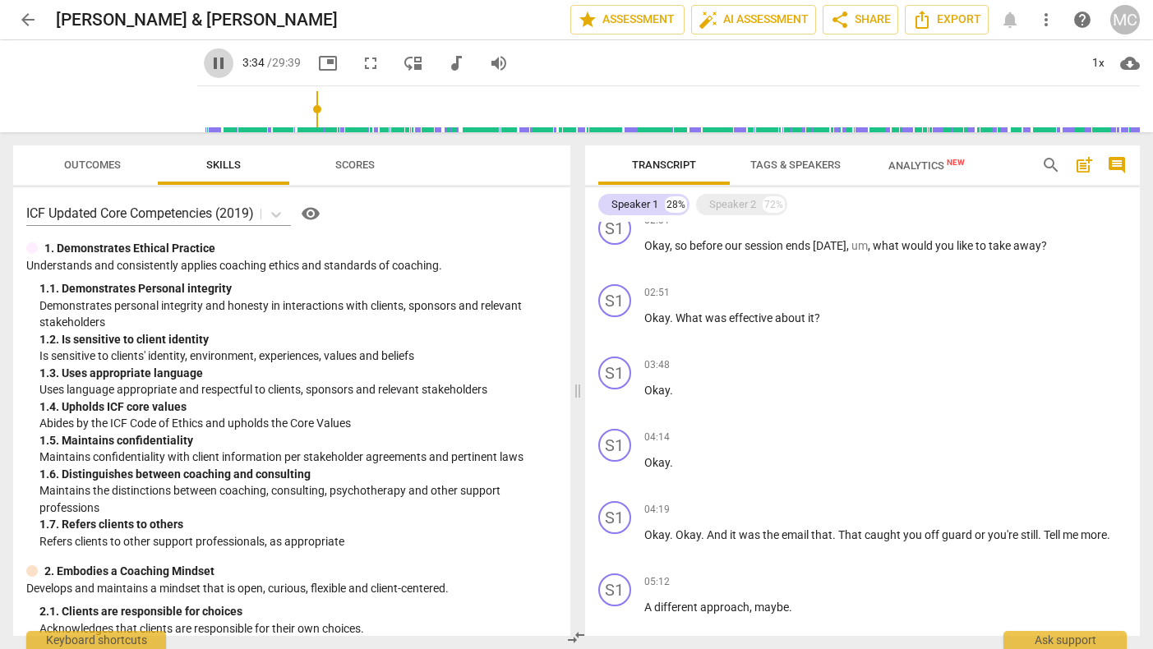
click at [209, 62] on span "pause" at bounding box center [219, 63] width 20 height 20
type input "215"
click at [634, 208] on div "Speaker 1" at bounding box center [634, 204] width 47 height 16
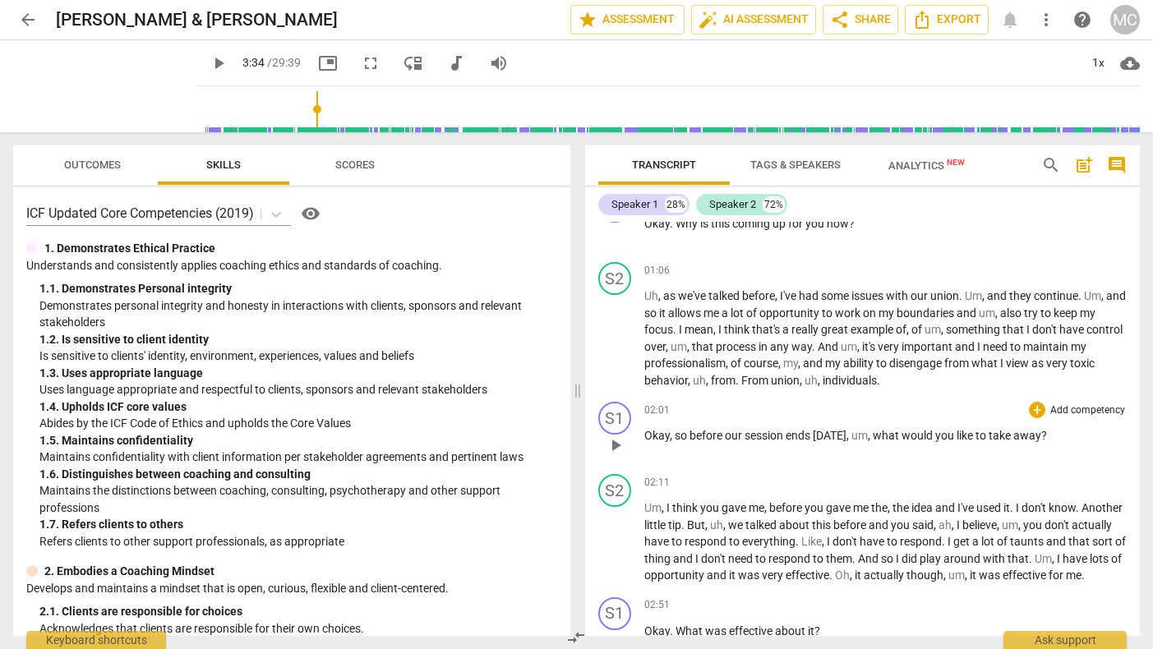
scroll to position [504, 0]
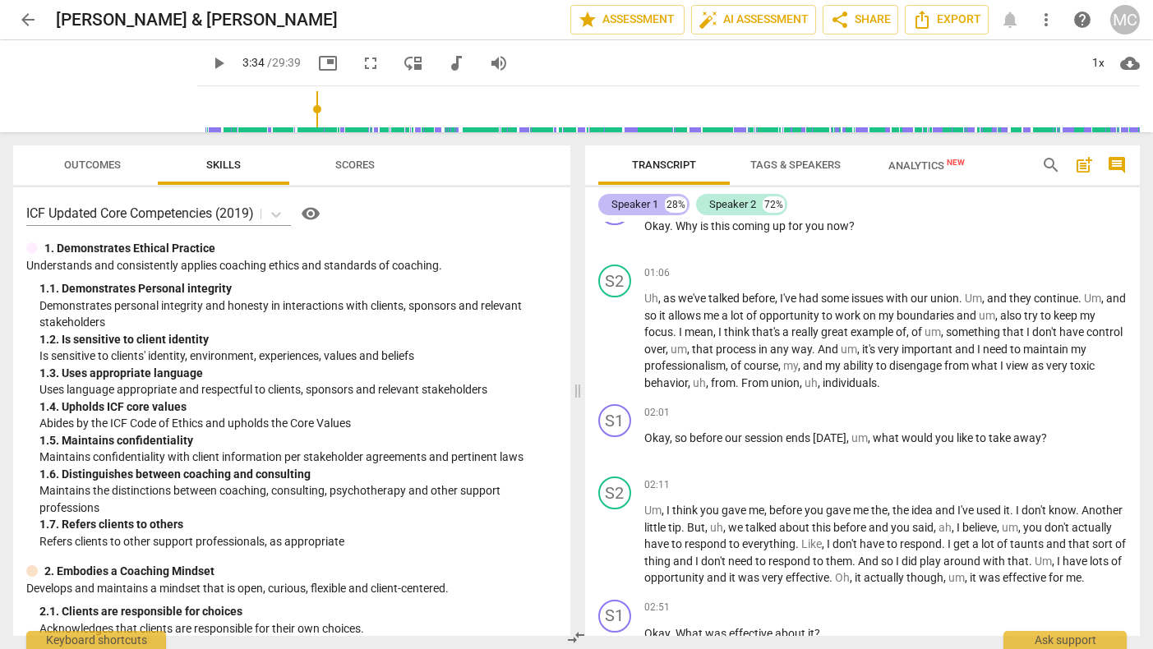
click at [636, 203] on div "Speaker 1" at bounding box center [634, 204] width 47 height 16
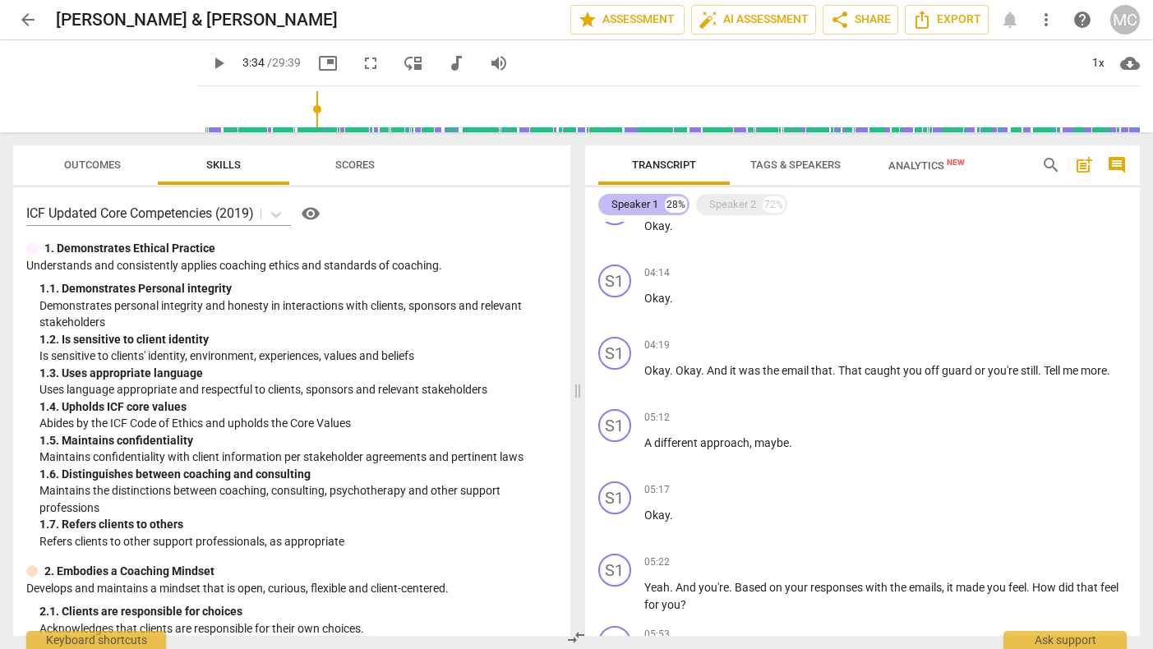
scroll to position [287, 0]
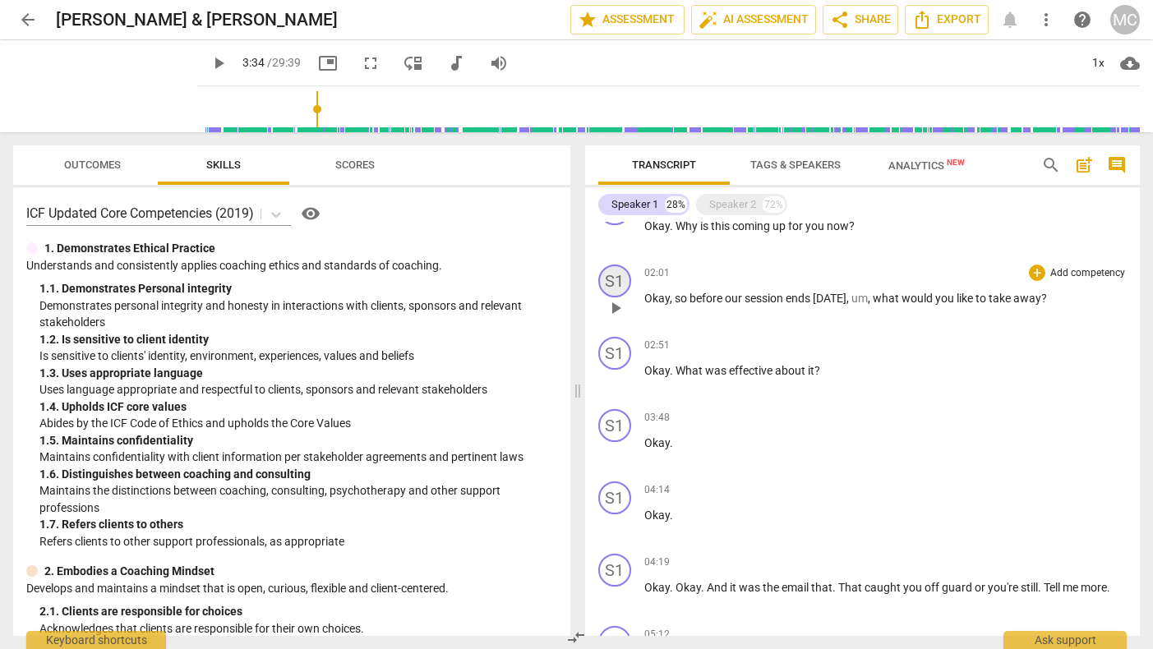
click at [615, 266] on div "S1" at bounding box center [614, 281] width 33 height 33
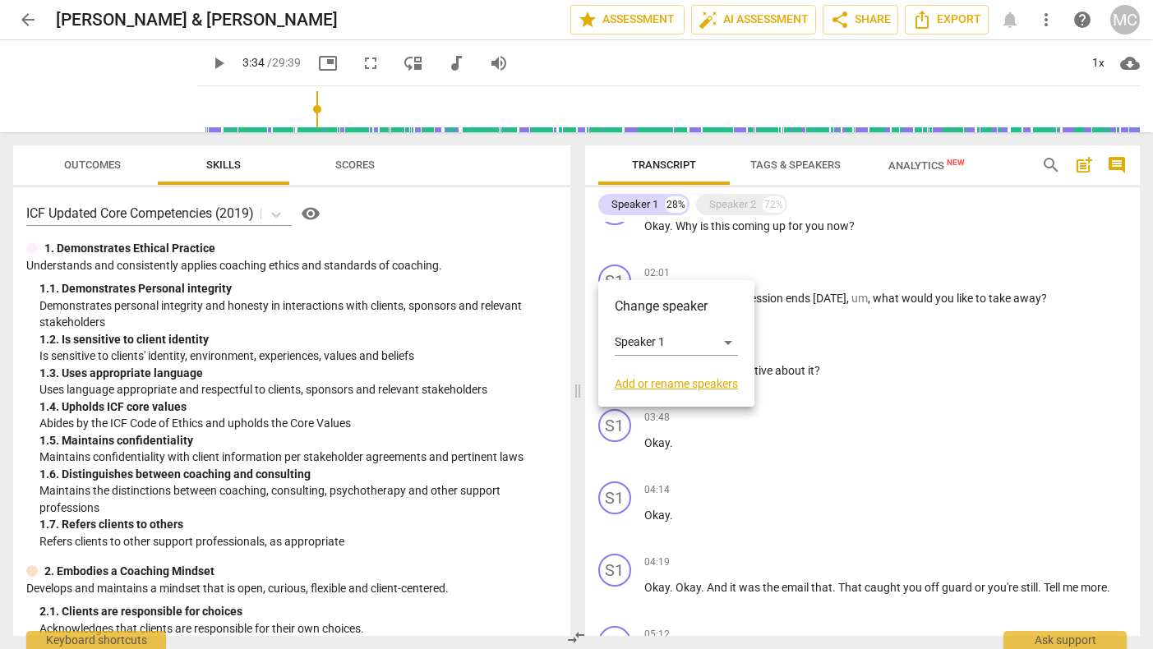
click at [690, 386] on link "Add or rename speakers" at bounding box center [676, 383] width 123 height 13
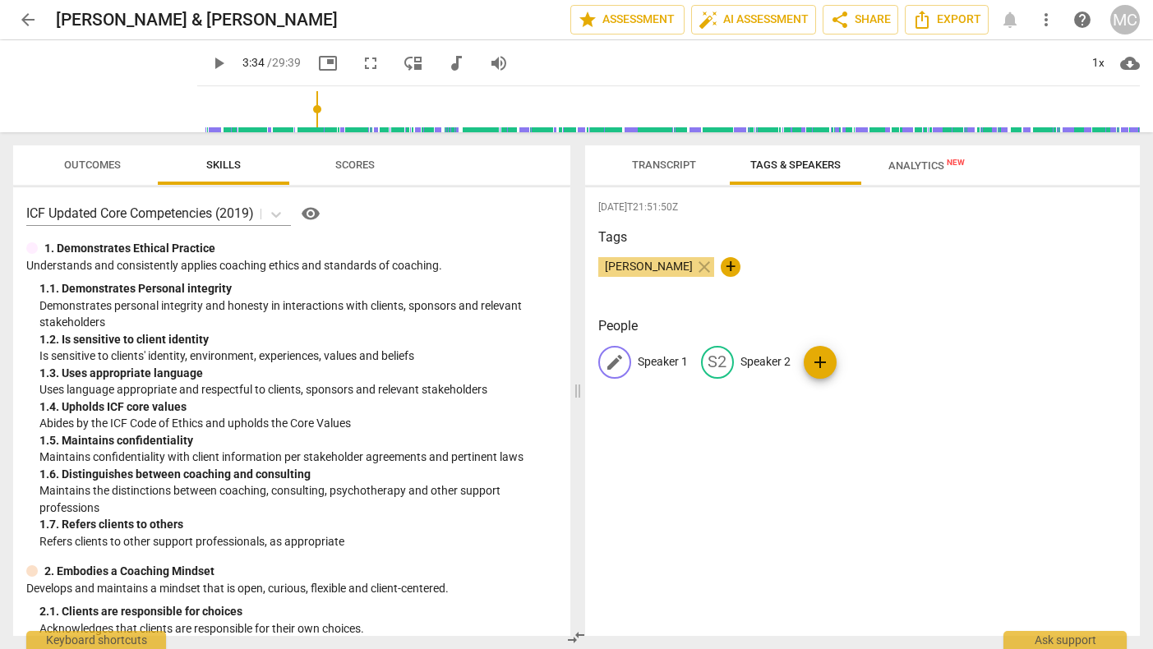
click at [653, 363] on p "Speaker 1" at bounding box center [663, 361] width 50 height 17
type input "[PERSON_NAME]"
click at [871, 360] on p "Speaker 2" at bounding box center [872, 361] width 50 height 17
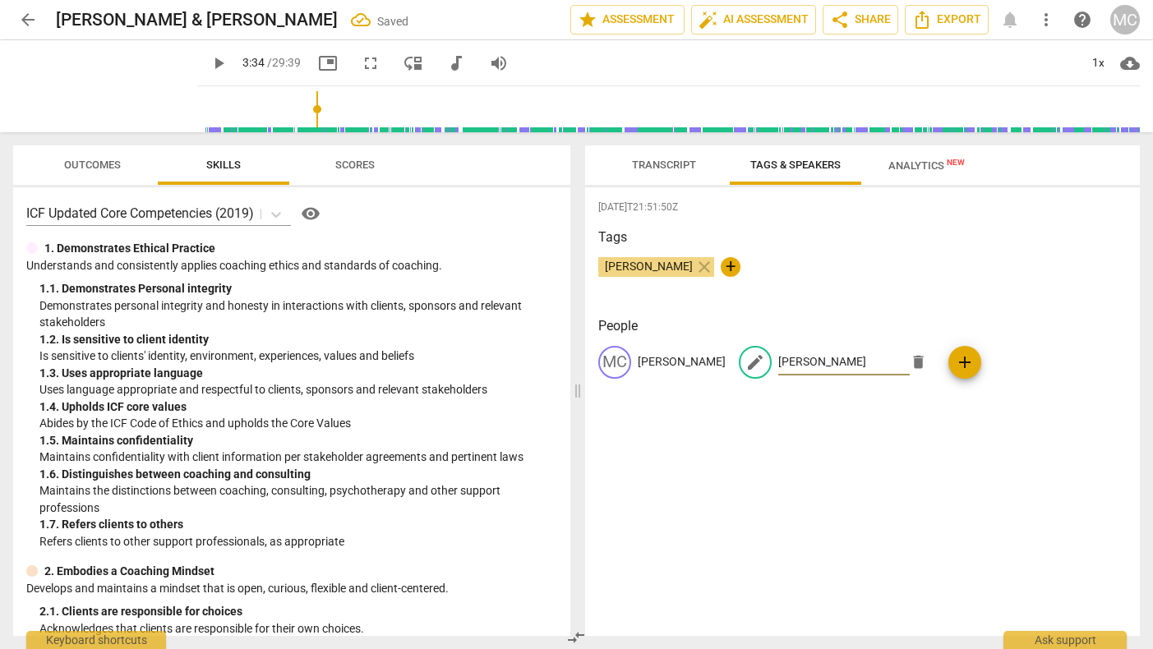
type input "[PERSON_NAME]"
click at [885, 281] on div "[PERSON_NAME] close +" at bounding box center [862, 273] width 529 height 33
click at [666, 165] on span "Transcript" at bounding box center [664, 165] width 64 height 12
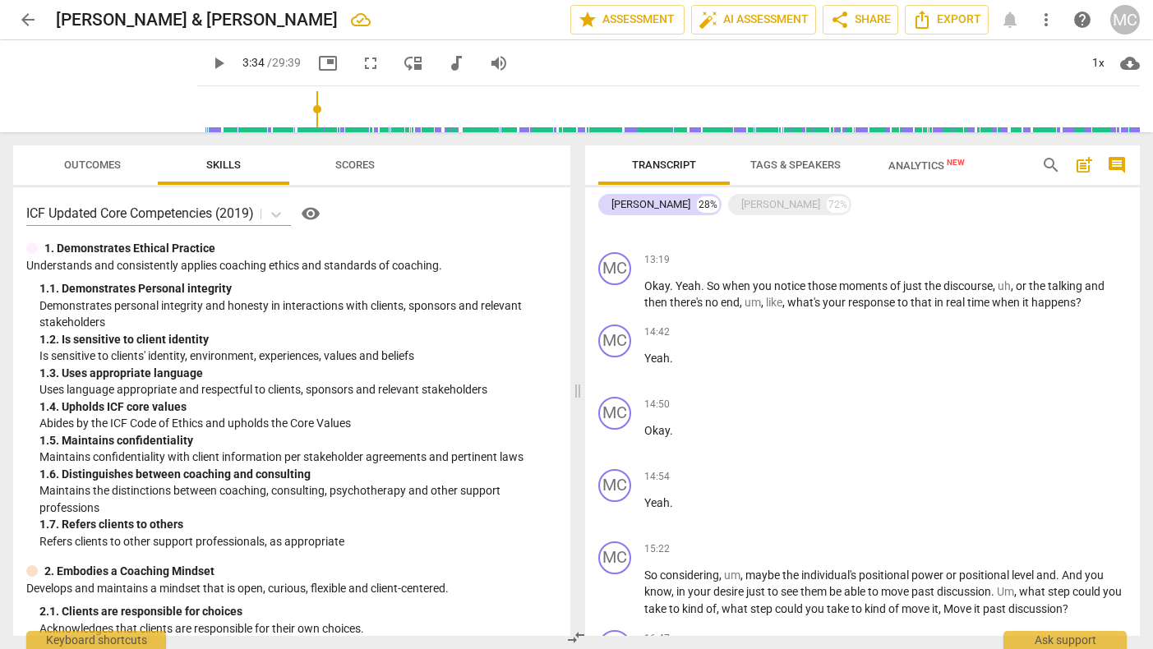
scroll to position [2413, 0]
click at [757, 210] on div "[PERSON_NAME]" at bounding box center [780, 204] width 79 height 16
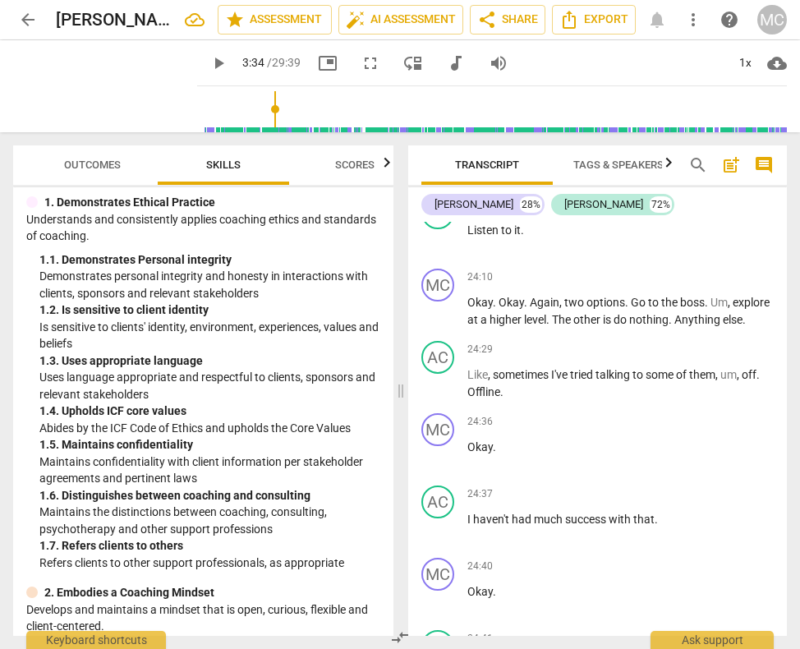
scroll to position [60, 0]
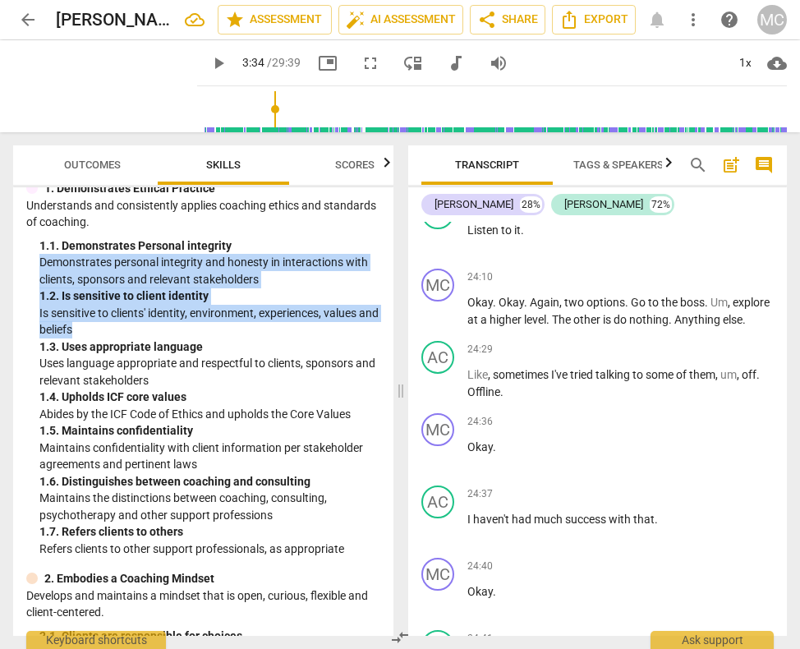
drag, startPoint x: 39, startPoint y: 263, endPoint x: 150, endPoint y: 331, distance: 130.2
click at [150, 331] on div "1. Demonstrates Ethical Practice Understands and consistently applies coaching …" at bounding box center [203, 368] width 354 height 377
copy div "Demonstrates personal integrity and honesty in interactions with clients, spons…"
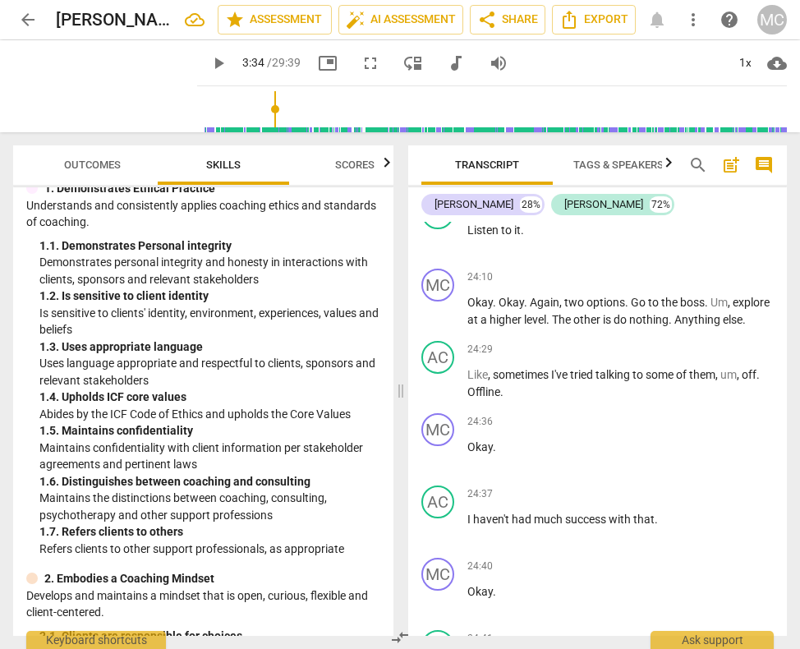
click at [151, 408] on p "Abides by the ICF Code of Ethics and upholds the Core Values" at bounding box center [209, 414] width 341 height 17
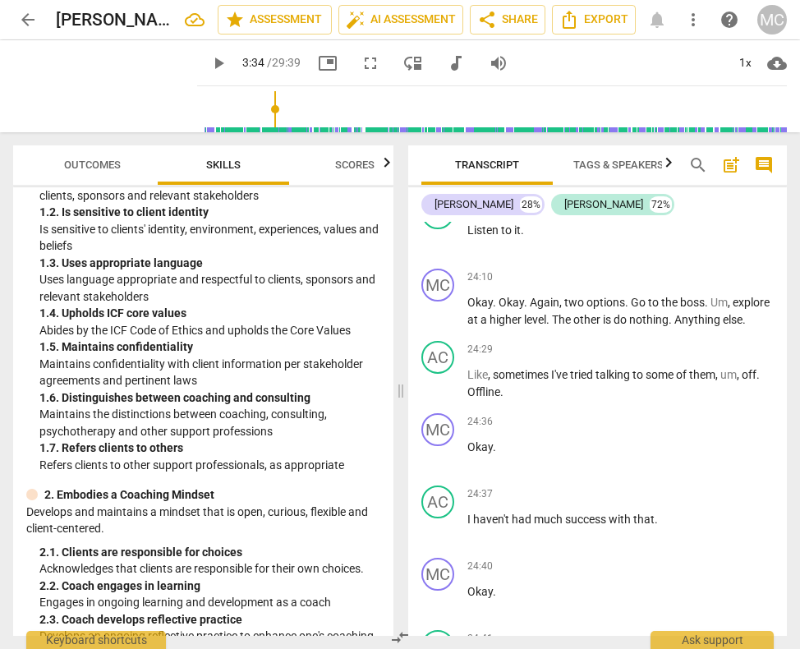
scroll to position [179, 0]
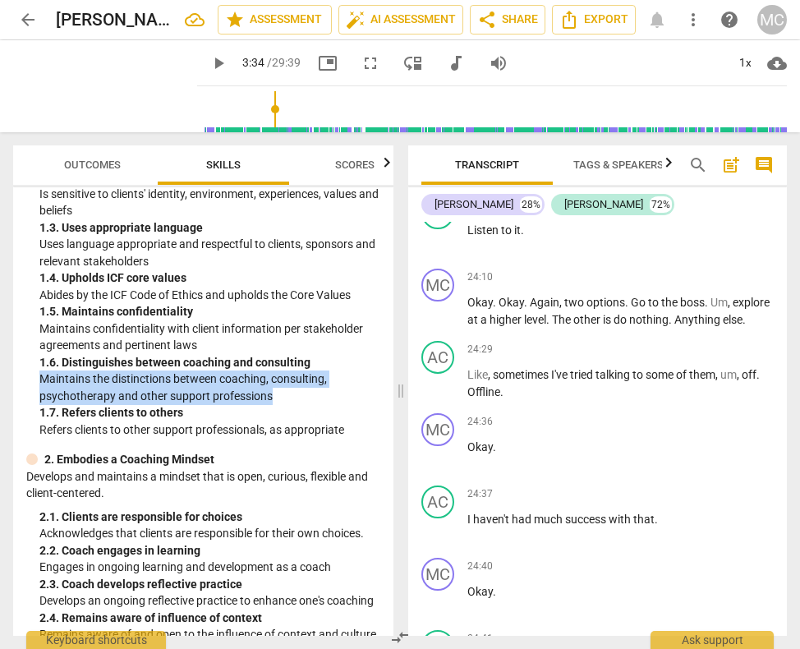
drag, startPoint x: 41, startPoint y: 380, endPoint x: 274, endPoint y: 390, distance: 233.6
click at [274, 390] on p "Maintains the distinctions between coaching, consulting, psychotherapy and othe…" at bounding box center [209, 388] width 341 height 34
copy p "Maintains the distinctions between coaching, consulting, psychotherapy and othe…"
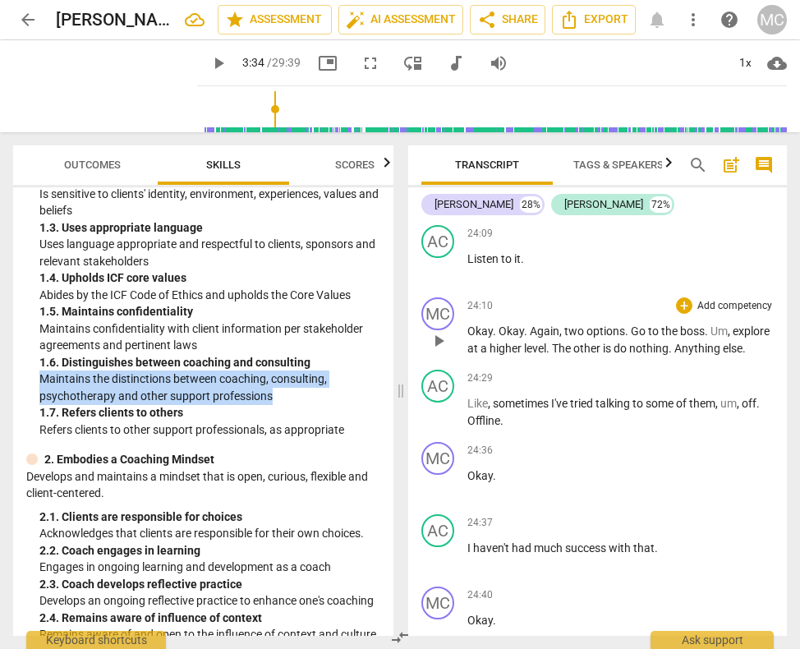
scroll to position [11571, 0]
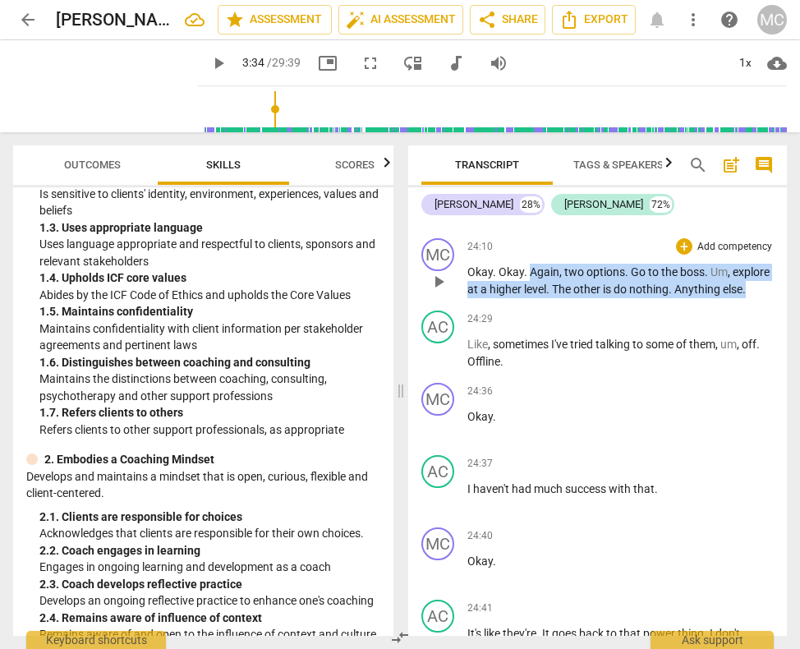
drag, startPoint x: 531, startPoint y: 406, endPoint x: 550, endPoint y: 435, distance: 34.4
click at [550, 297] on p "Okay . Okay . Again , two options . Go to the boss . Um , explore at a higher l…" at bounding box center [621, 281] width 307 height 34
copy p "Again , two options . Go to the boss . Um , explore at a higher level . The oth…"
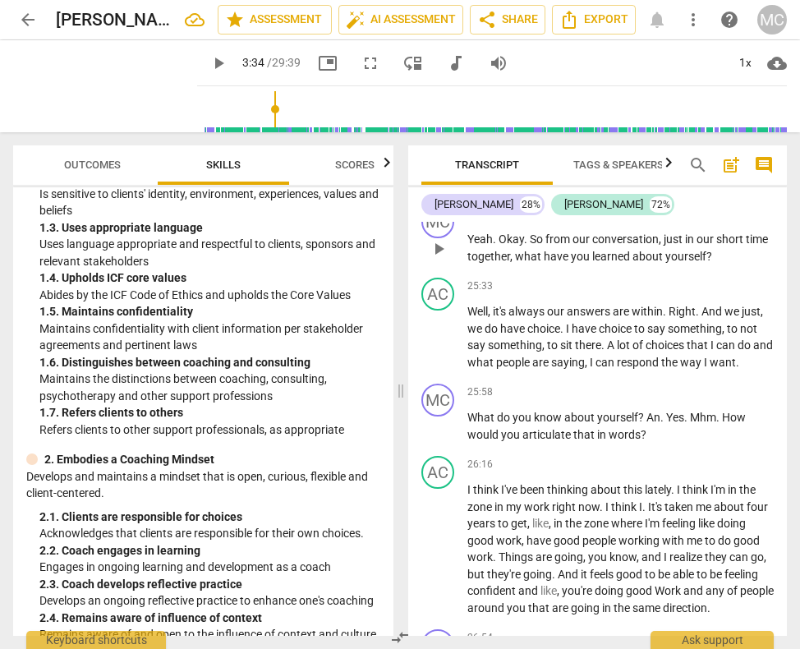
scroll to position [12371, 0]
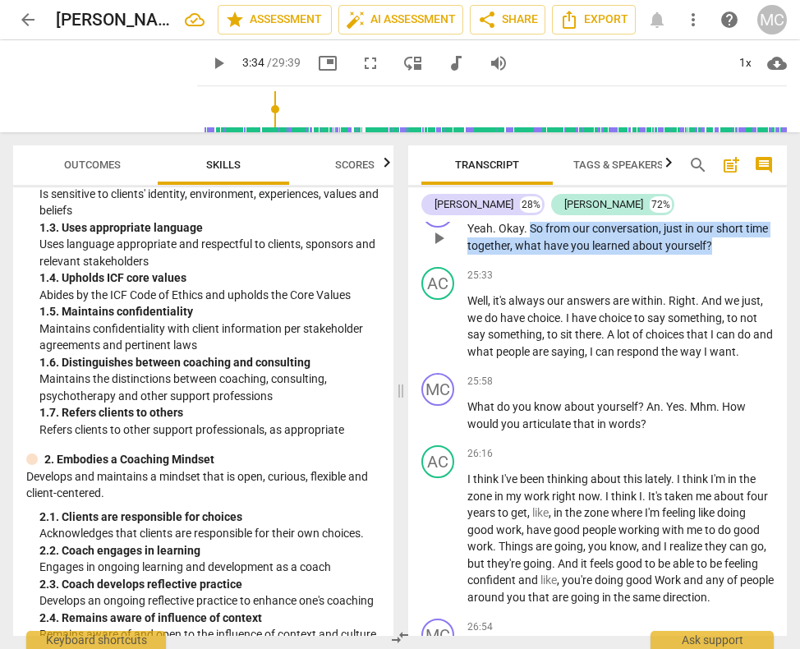
drag, startPoint x: 530, startPoint y: 378, endPoint x: 735, endPoint y: 402, distance: 206.8
click at [735, 254] on p "Yeah . Okay . So from our conversation , just in our short time together , what…" at bounding box center [621, 237] width 307 height 34
copy p "So from our conversation , just in our short time together , what have you lear…"
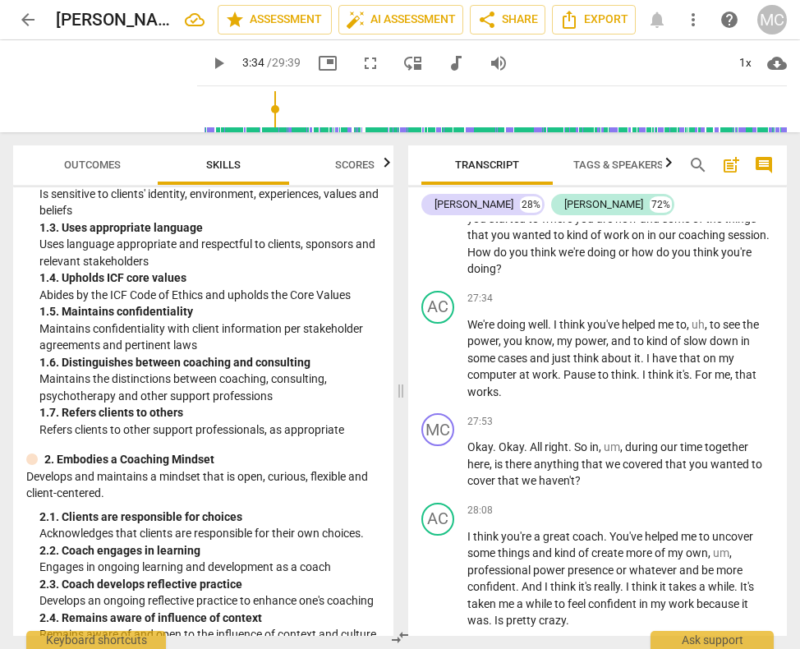
scroll to position [13293, 0]
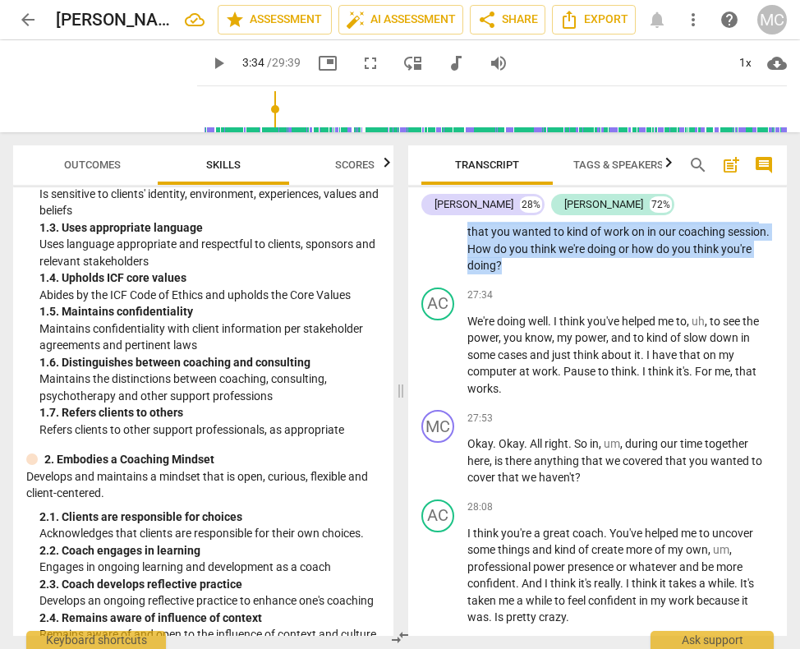
drag, startPoint x: 500, startPoint y: 316, endPoint x: 593, endPoint y: 424, distance: 143.3
click at [593, 274] on p "Wow . So from when you . This is kind of , um . It's a little . Little pivot he…" at bounding box center [621, 215] width 307 height 118
copy p "So from when you . This is kind of , um . It's a little . Little pivot here , b…"
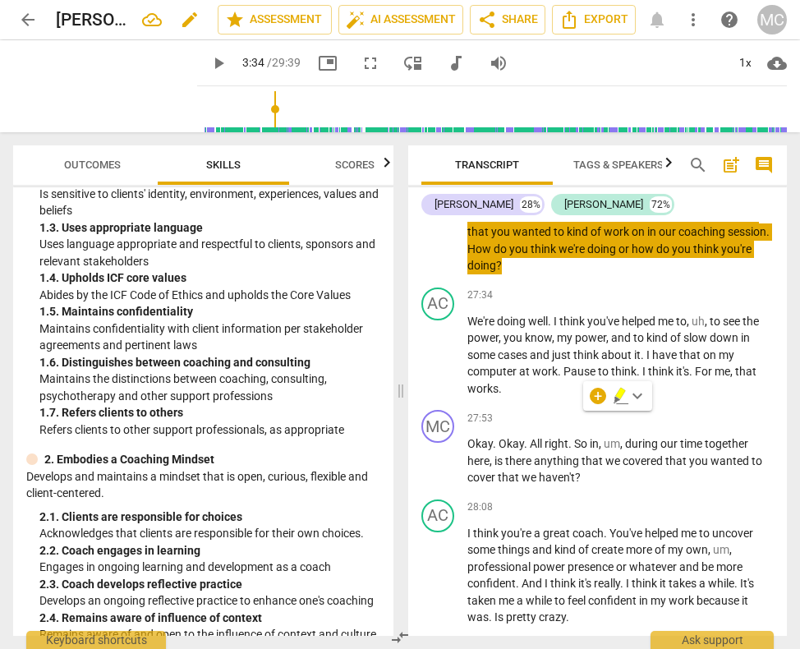
type input "215"
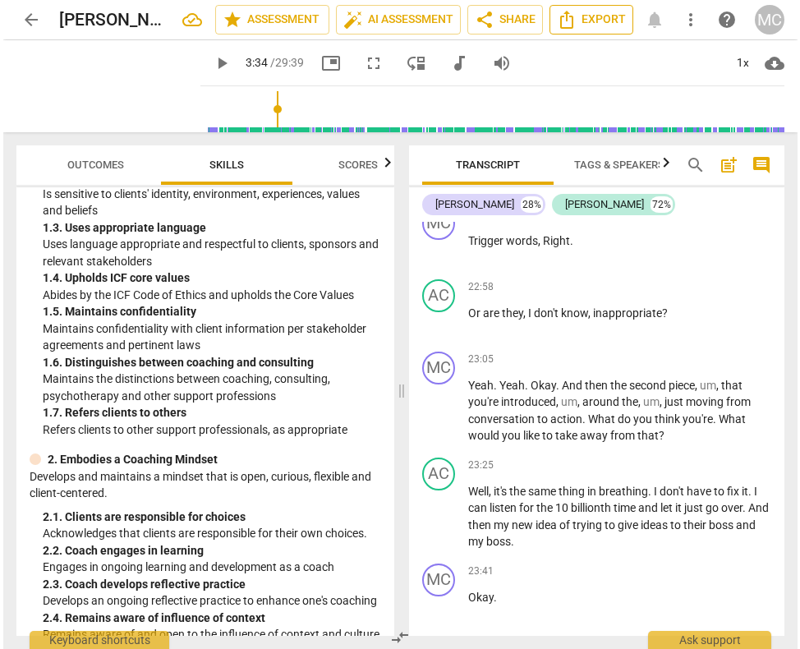
scroll to position [10646, 0]
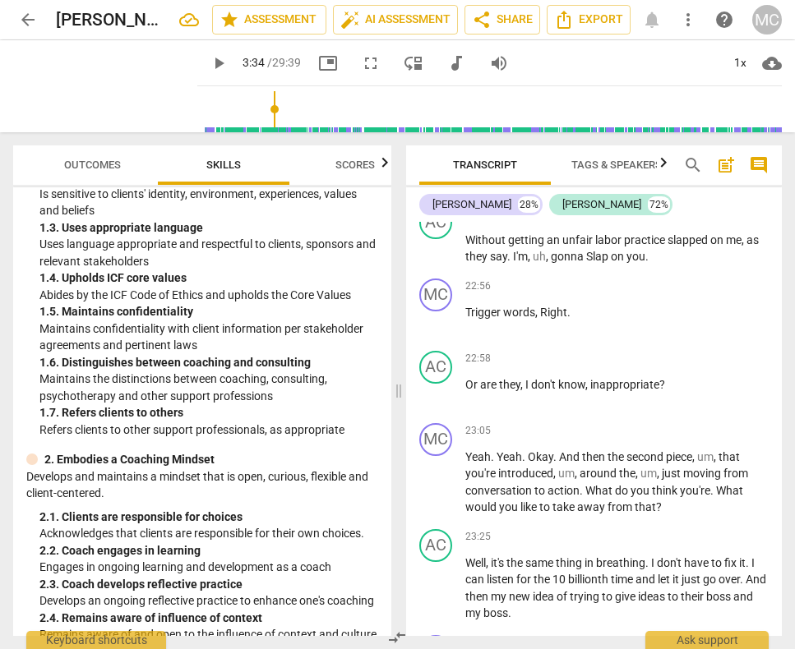
click at [683, 18] on span "more_vert" at bounding box center [688, 20] width 20 height 20
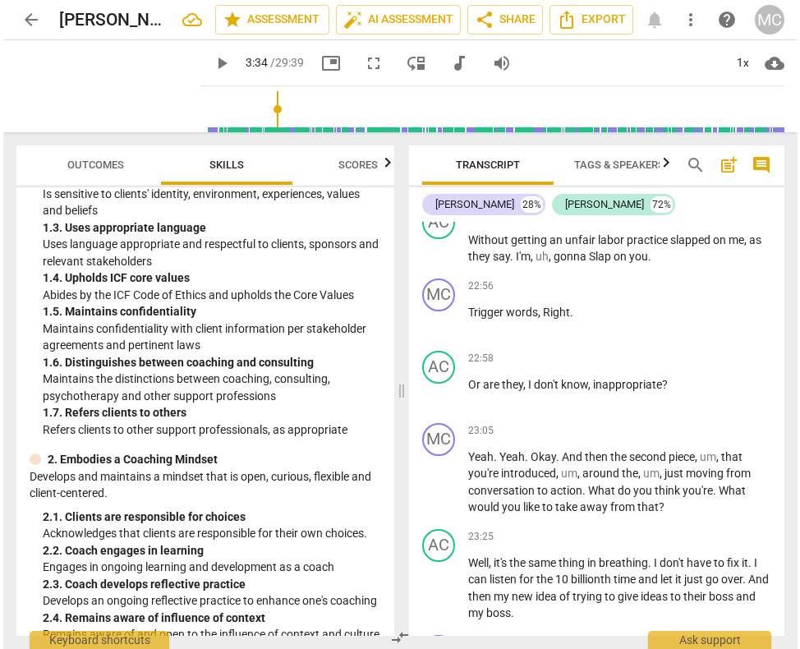
scroll to position [10595, 0]
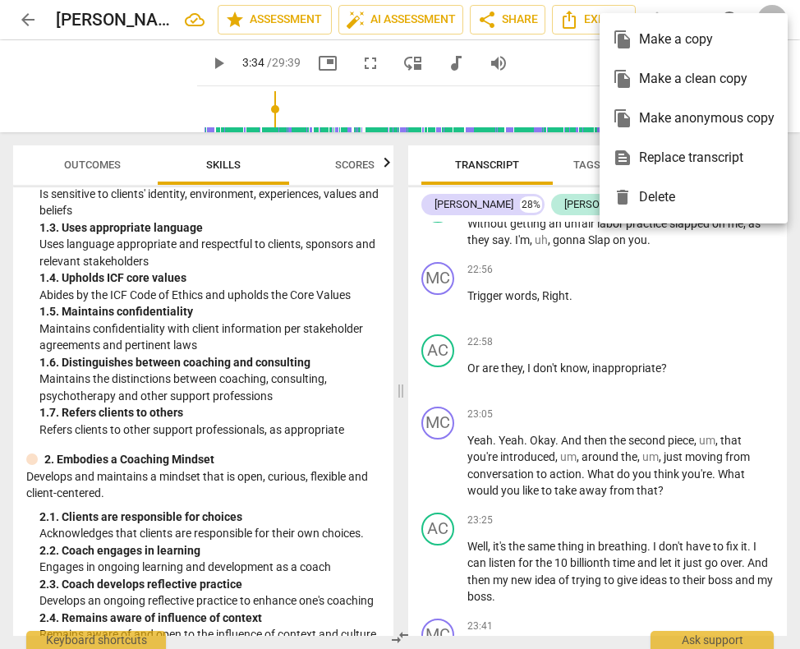
click at [575, 28] on div at bounding box center [400, 324] width 800 height 649
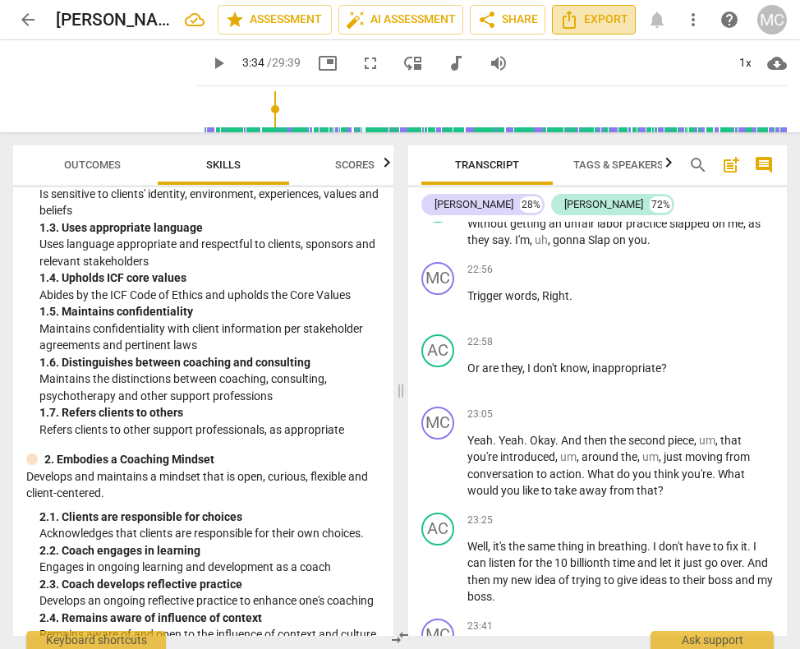
click at [579, 22] on icon "Export" at bounding box center [570, 20] width 20 height 20
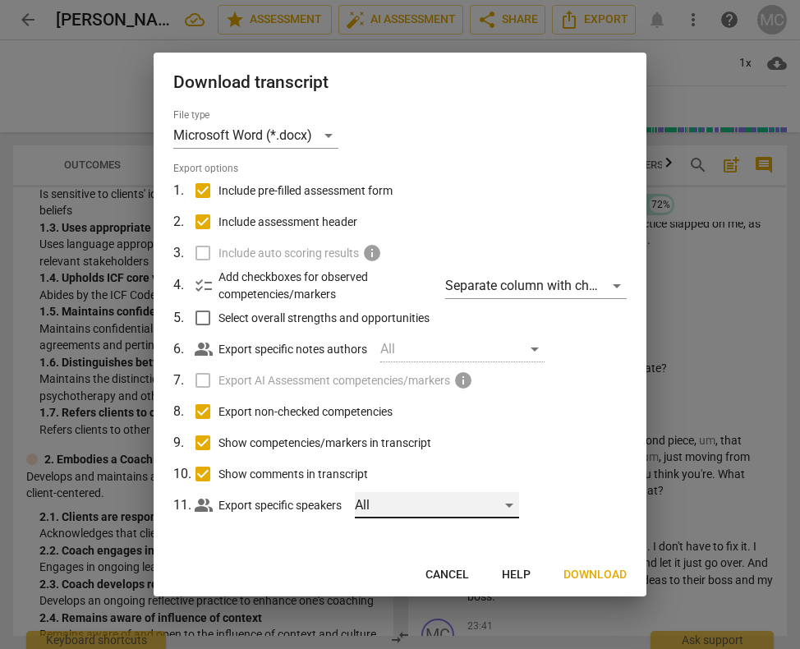
click at [509, 502] on div "All" at bounding box center [437, 505] width 164 height 26
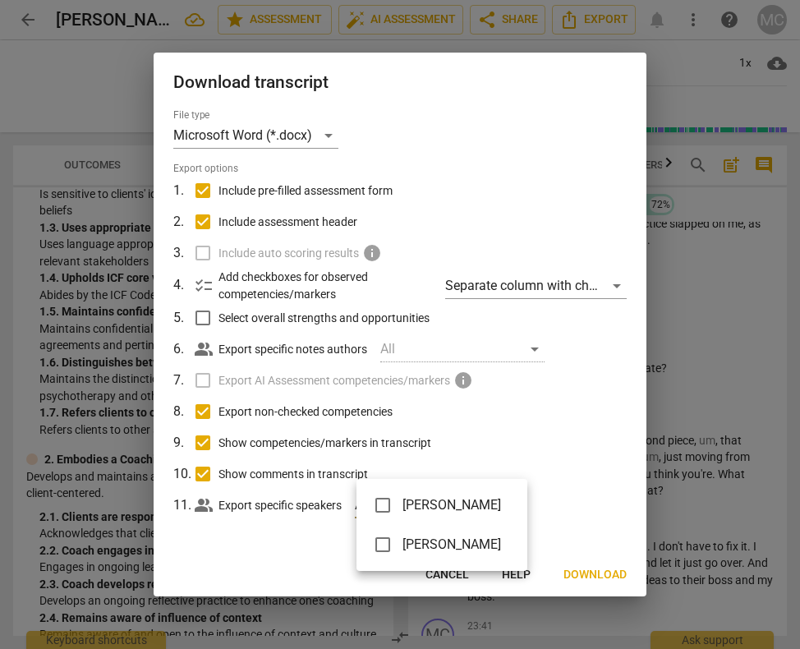
click at [505, 442] on div at bounding box center [400, 324] width 800 height 649
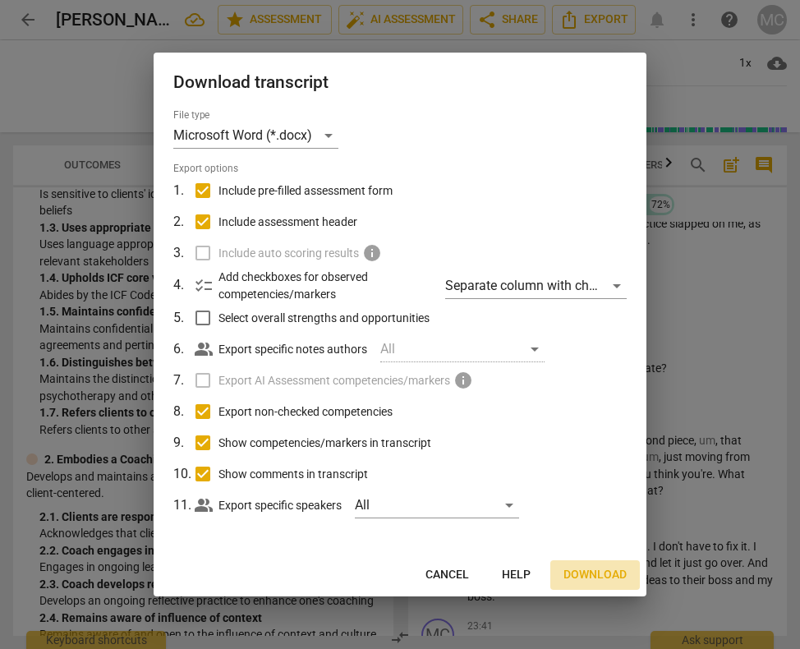
click at [600, 574] on span "Download" at bounding box center [595, 575] width 63 height 16
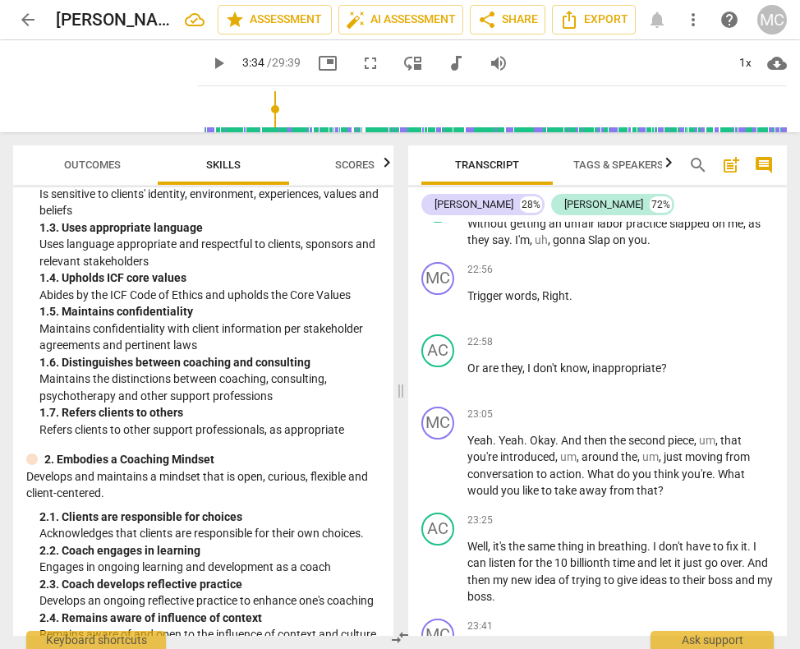
click at [634, 70] on div "play_arrow 3:34 / 29:39 picture_in_picture fullscreen move_down audiotrack volu…" at bounding box center [492, 63] width 590 height 46
click at [523, 20] on span "share Share" at bounding box center [507, 20] width 61 height 20
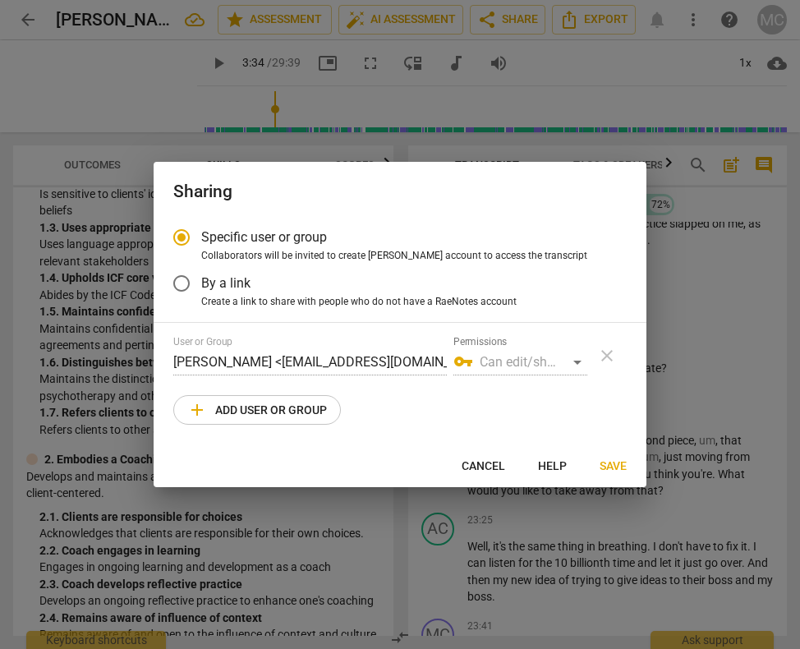
click at [578, 364] on div "vpn_key Can edit/share" at bounding box center [521, 362] width 134 height 26
click at [577, 360] on div "vpn_key Can edit/share" at bounding box center [521, 362] width 134 height 26
click at [180, 237] on input "Specific user or group" at bounding box center [181, 237] width 39 height 39
radio input "true"
click at [579, 361] on div "vpn_key Can edit/share" at bounding box center [521, 362] width 134 height 26
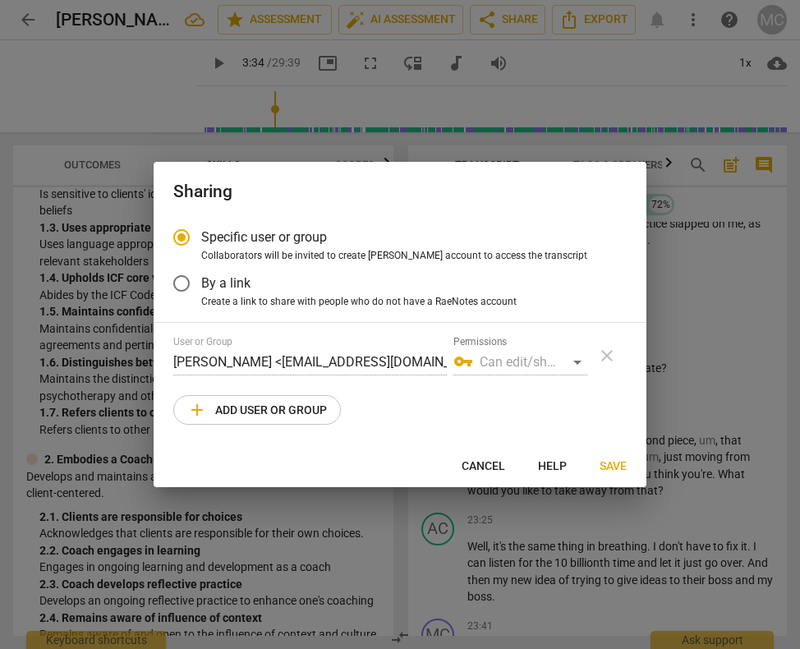
click at [607, 354] on div "User or Group [PERSON_NAME] <[EMAIL_ADDRESS][DOMAIN_NAME]> Permissions vpn_key …" at bounding box center [400, 355] width 454 height 39
click at [482, 465] on span "Cancel" at bounding box center [484, 467] width 44 height 16
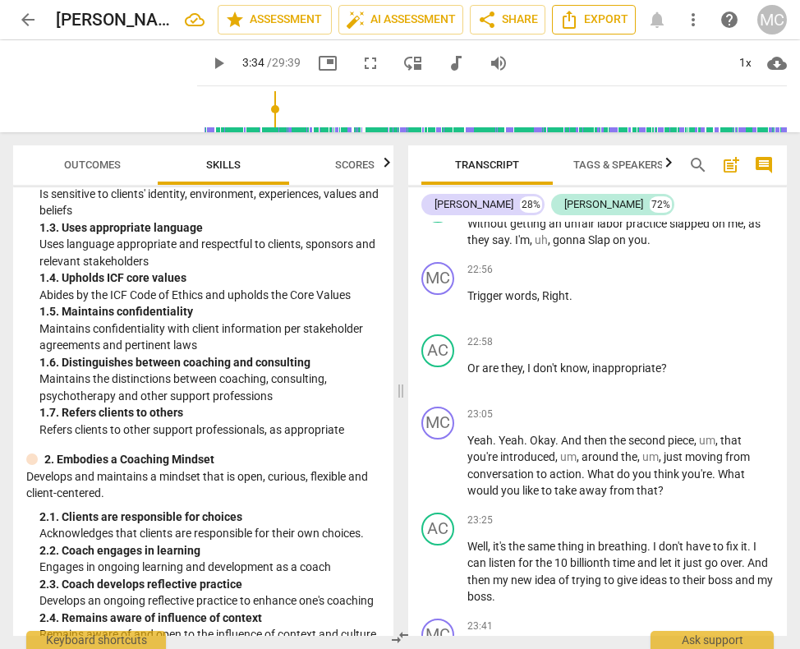
click at [605, 21] on span "Export" at bounding box center [594, 20] width 69 height 20
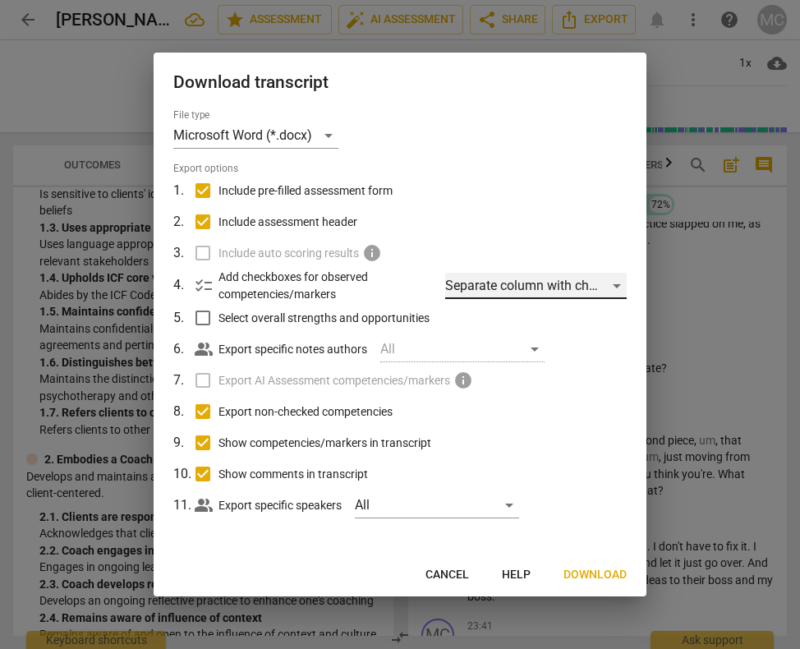
click at [625, 286] on div "Separate column with check marks" at bounding box center [536, 286] width 182 height 26
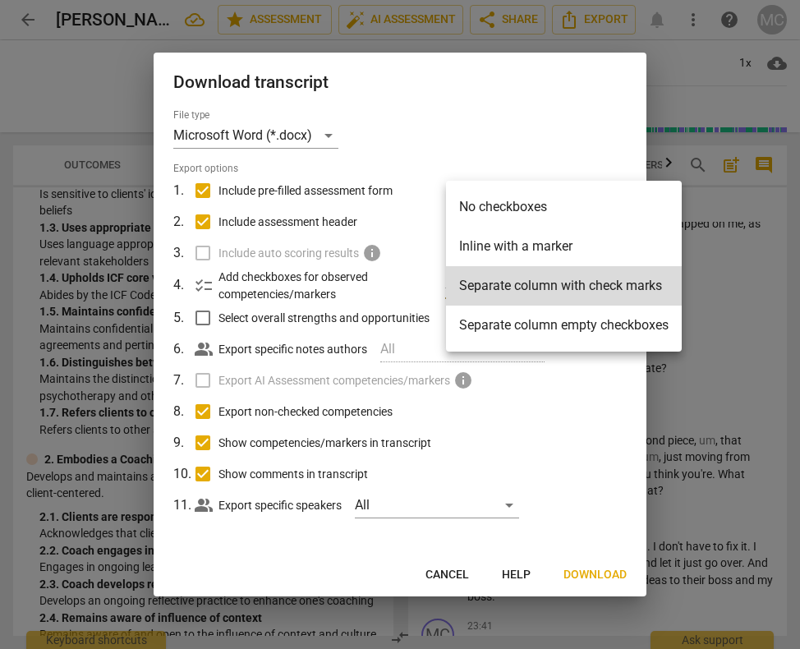
click at [599, 401] on div at bounding box center [400, 324] width 800 height 649
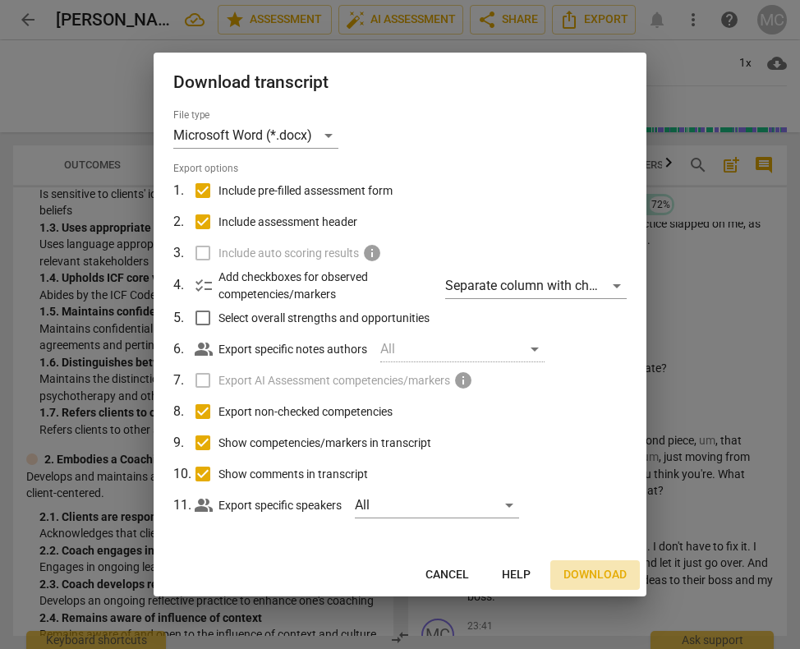
click at [603, 574] on span "Download" at bounding box center [595, 575] width 63 height 16
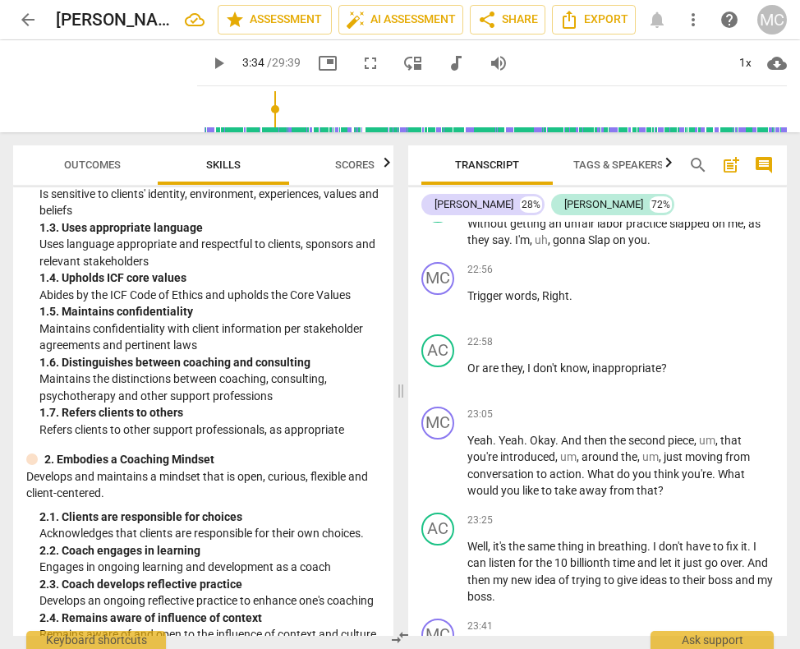
click at [777, 63] on span "cloud_download" at bounding box center [777, 63] width 20 height 20
click at [749, 102] on li "Download video" at bounding box center [727, 102] width 122 height 39
